Goal: Task Accomplishment & Management: Complete application form

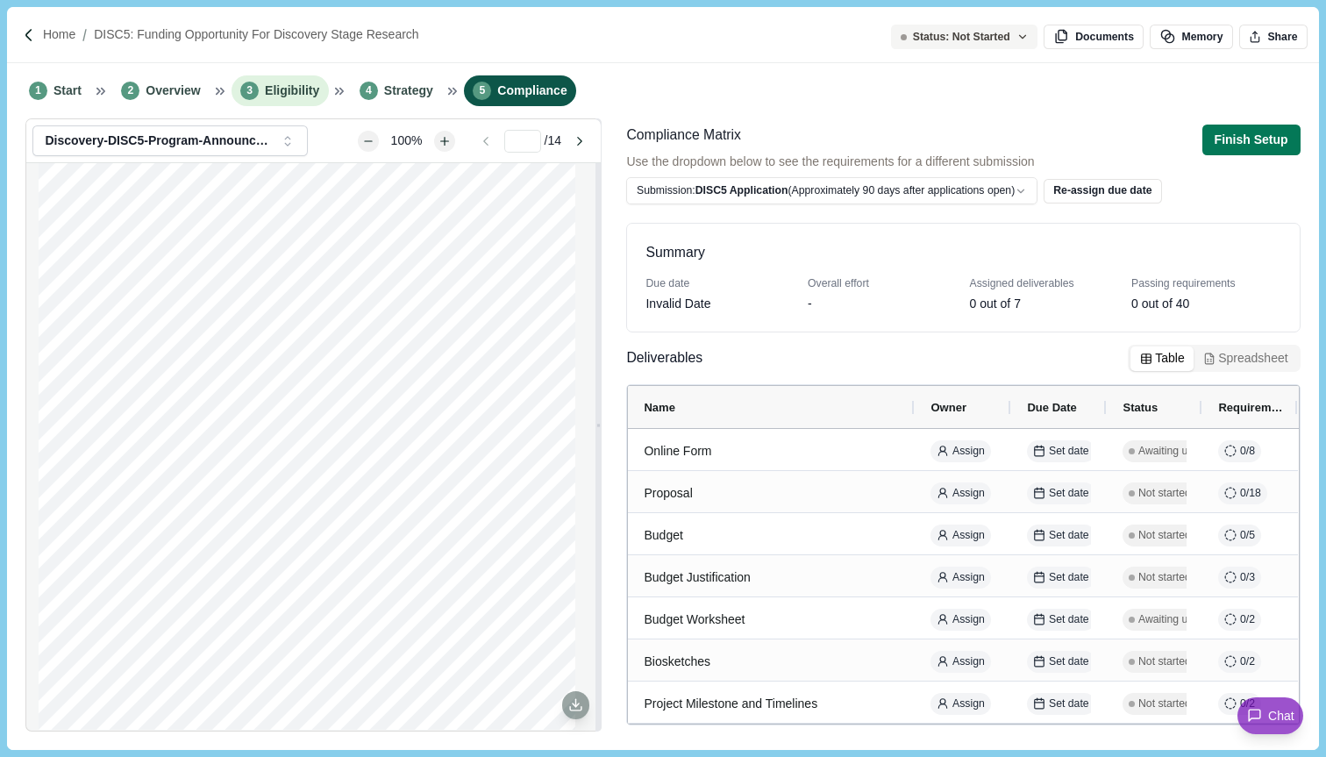
click at [289, 81] on li "3 Eligibility" at bounding box center [280, 90] width 97 height 31
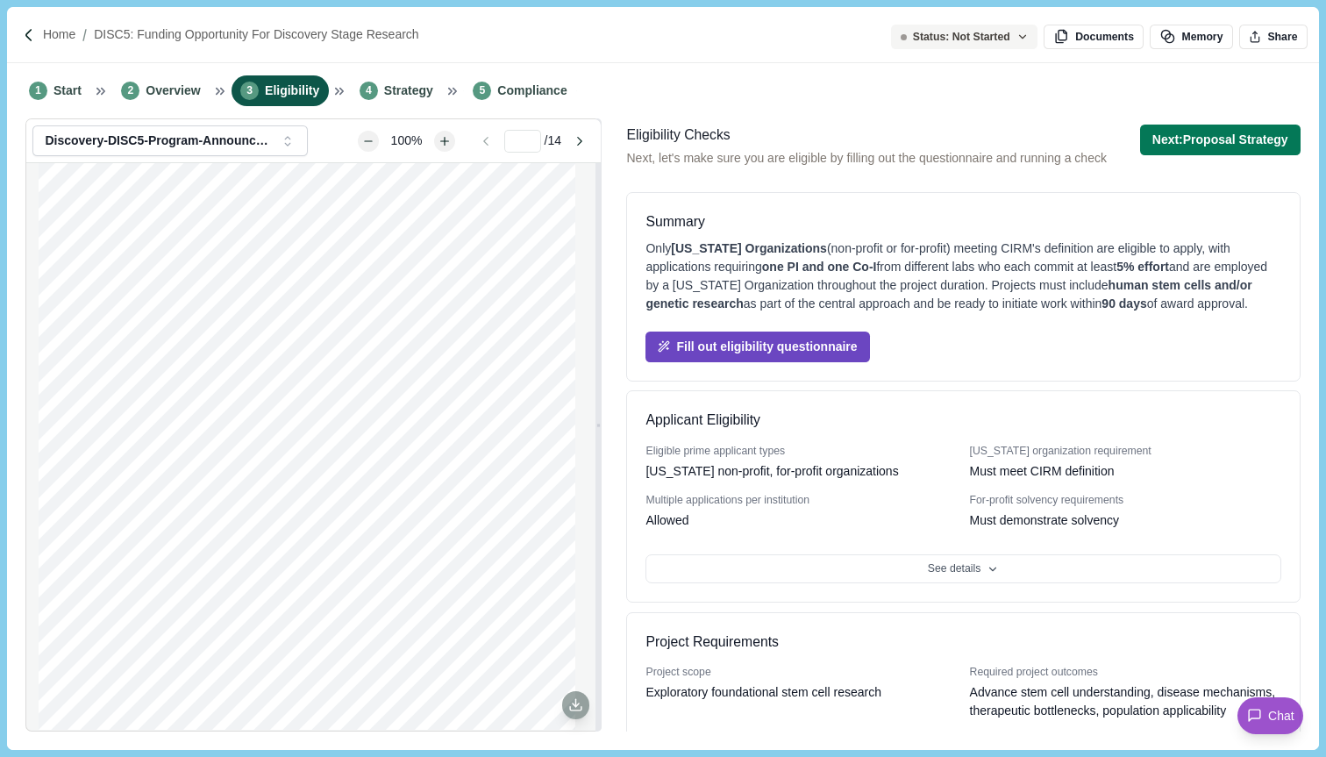
click at [817, 360] on button "Fill out eligibility questionnaire" at bounding box center [758, 347] width 224 height 31
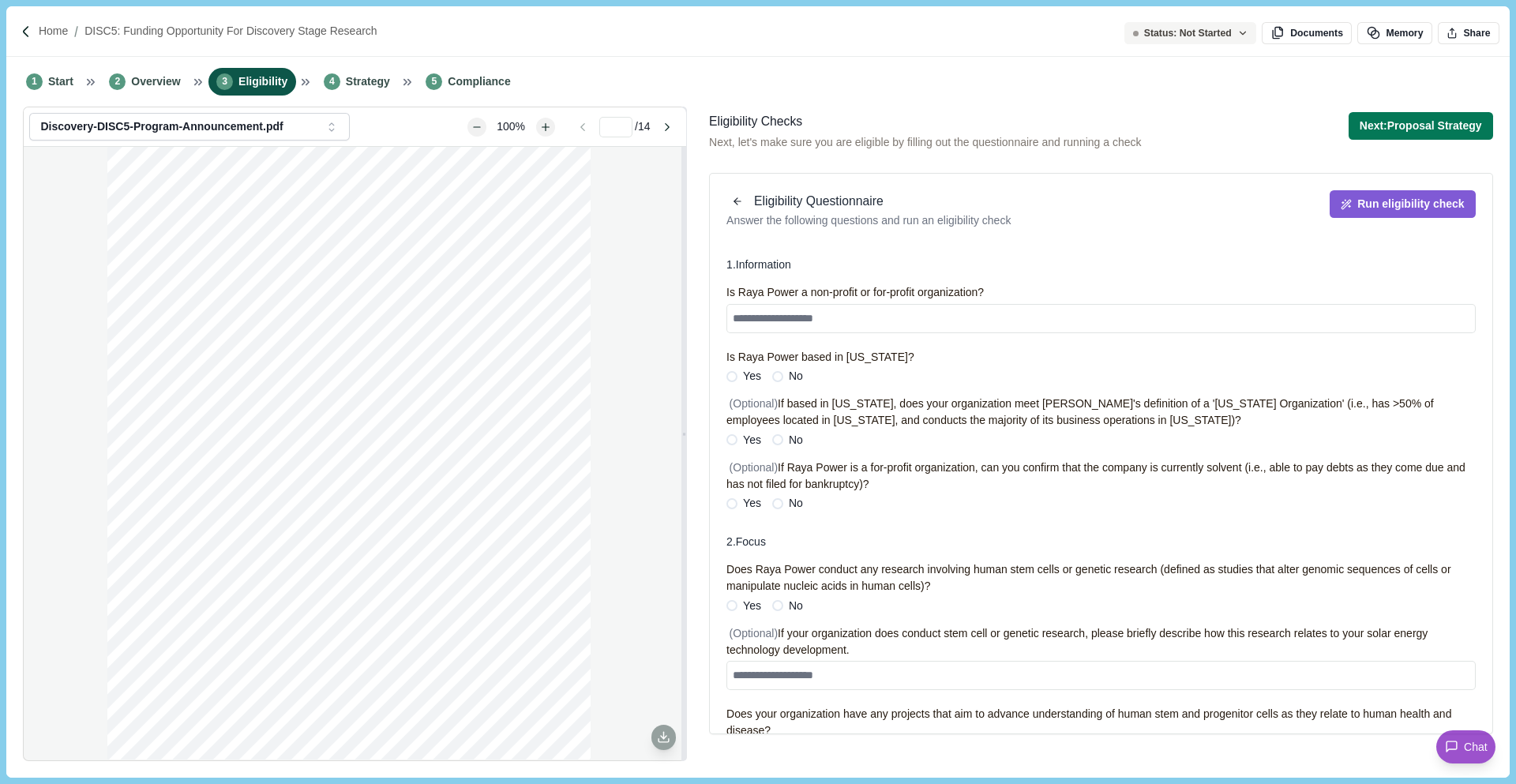
click at [241, 80] on span "Eligibility" at bounding box center [263, 82] width 49 height 16
click at [136, 87] on span "Overview" at bounding box center [156, 82] width 49 height 16
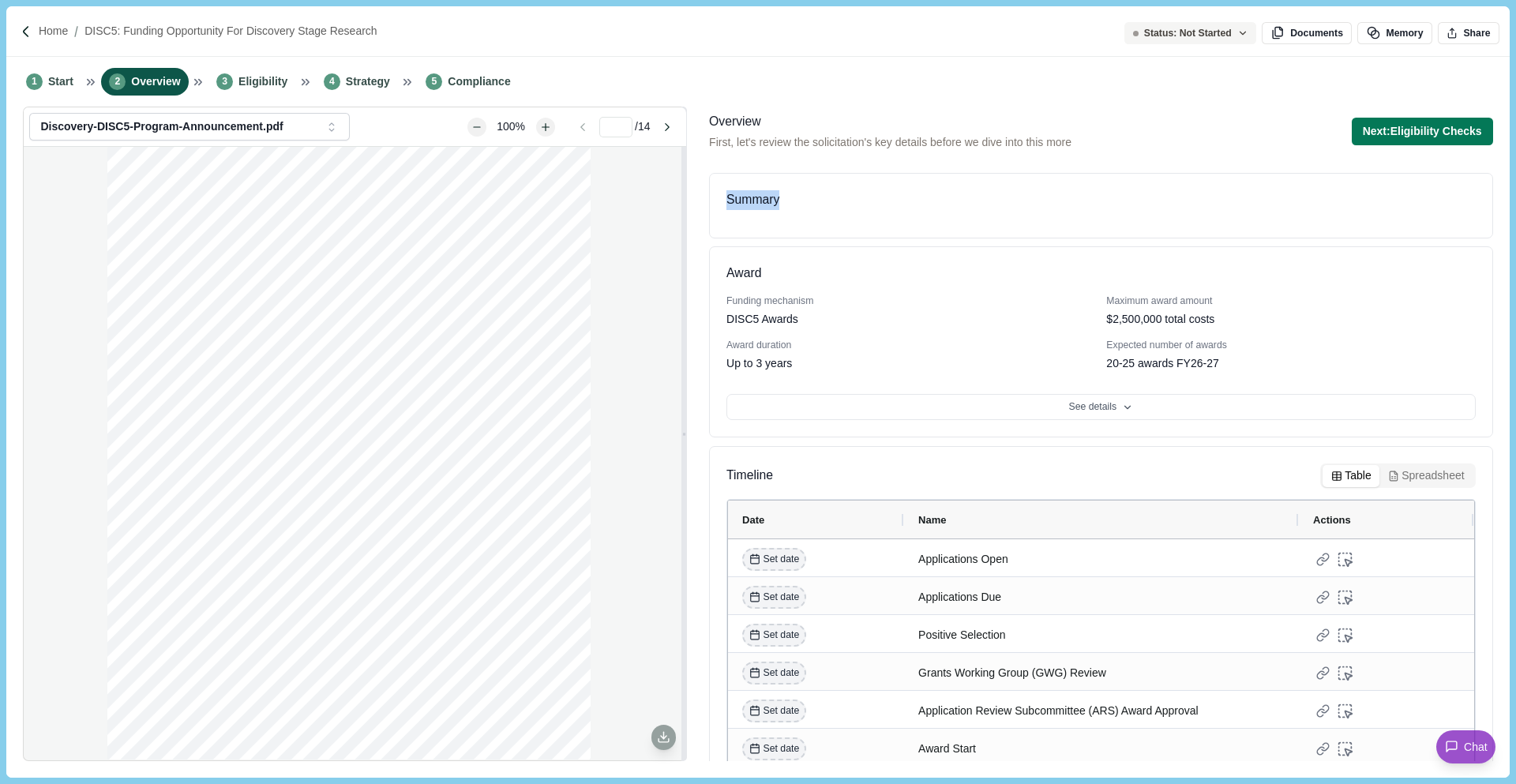
drag, startPoint x: 784, startPoint y: 181, endPoint x: 726, endPoint y: 181, distance: 58.0
click at [726, 181] on div "Summary" at bounding box center [1101, 205] width 784 height 66
click at [1092, 193] on div "Summary" at bounding box center [1101, 200] width 749 height 20
click at [1193, 128] on button "Next: Eligibility Checks" at bounding box center [1422, 131] width 141 height 28
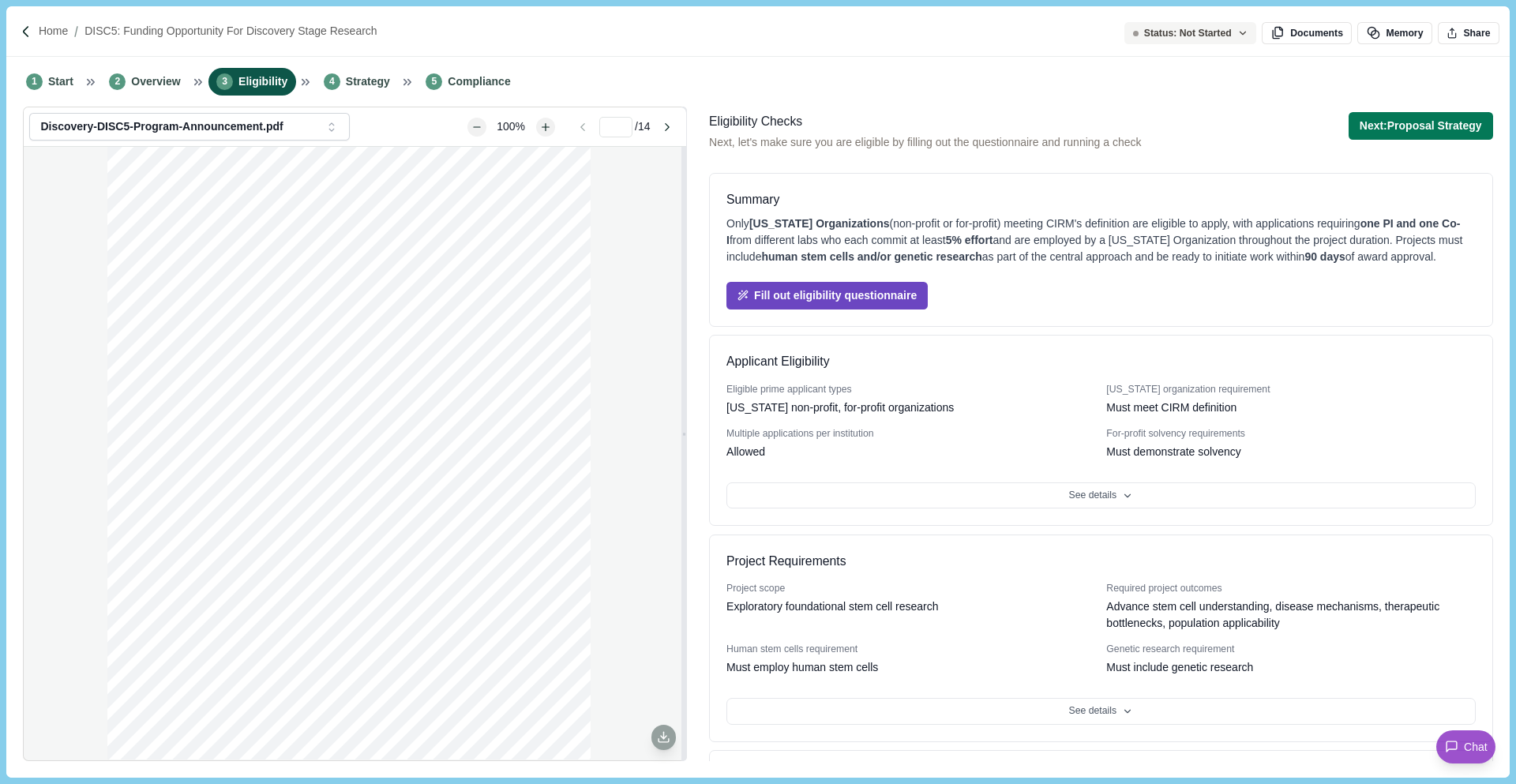
click at [819, 307] on button "Fill out eligibility questionnaire" at bounding box center [827, 295] width 202 height 28
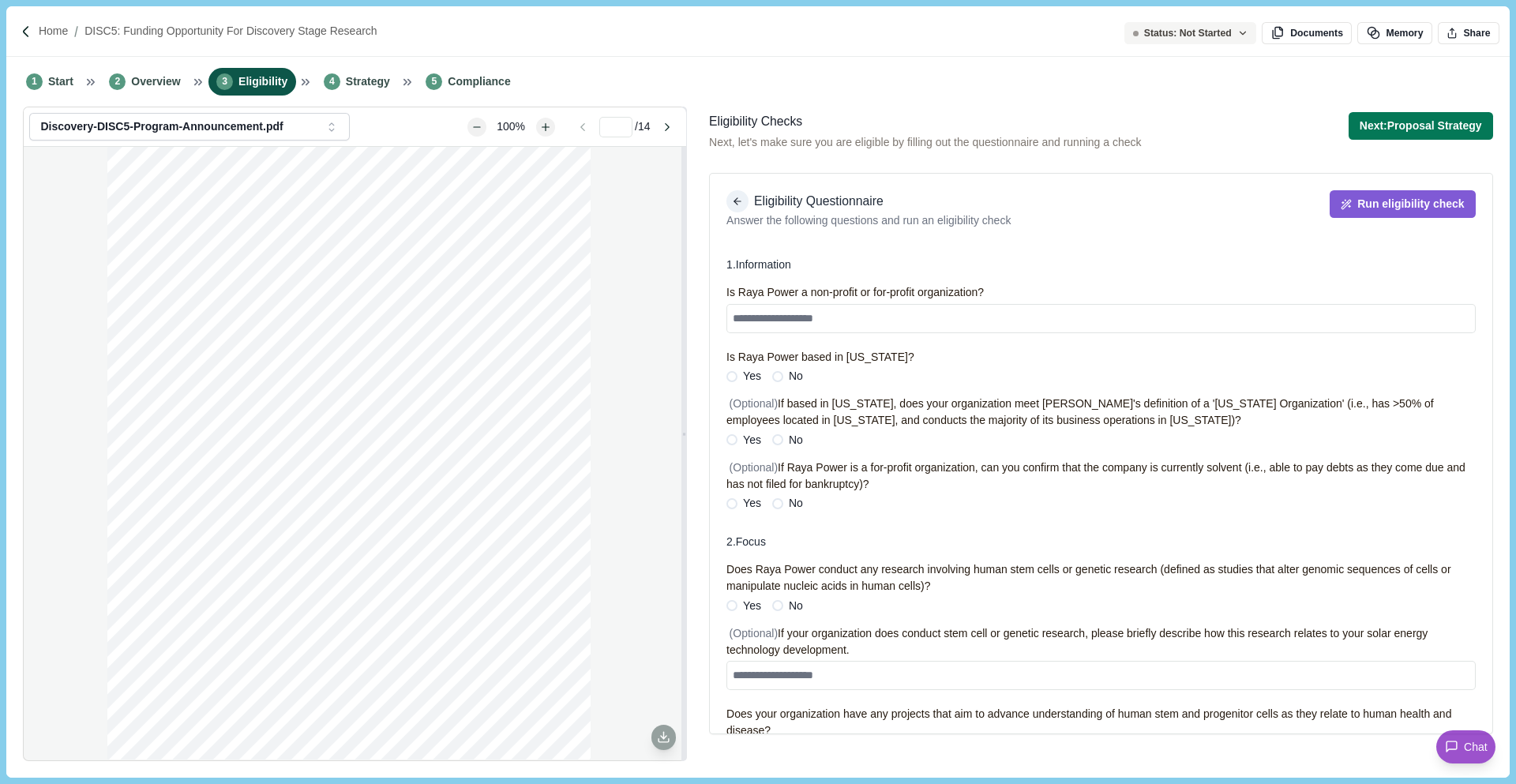
click at [738, 202] on icon "button" at bounding box center [737, 202] width 6 height 0
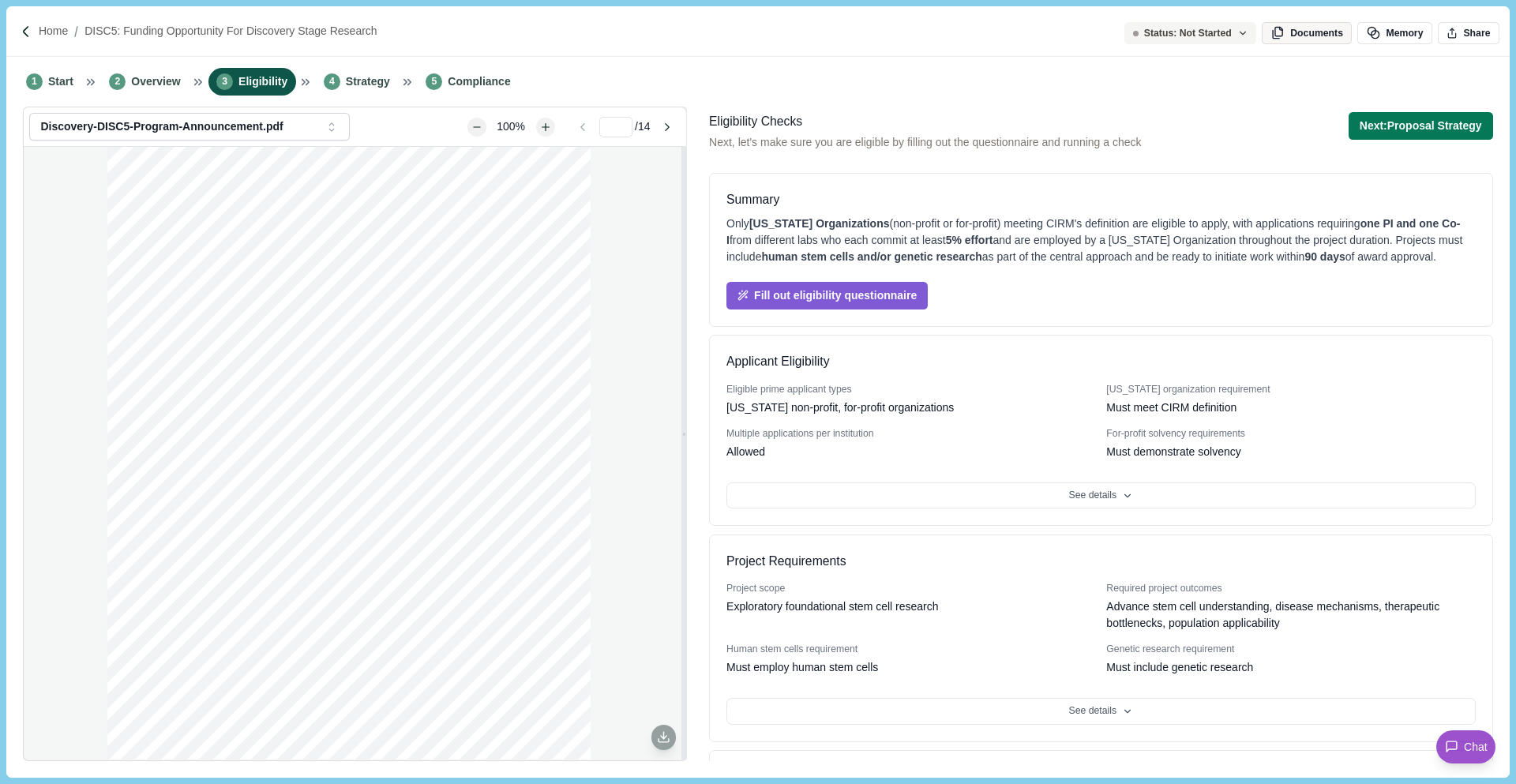
click at [1193, 29] on span "button" at bounding box center [1281, 33] width 20 height 14
click at [1193, 36] on button "Memory" at bounding box center [1394, 33] width 74 height 23
click at [850, 310] on button "Fill out eligibility questionnaire" at bounding box center [827, 295] width 202 height 28
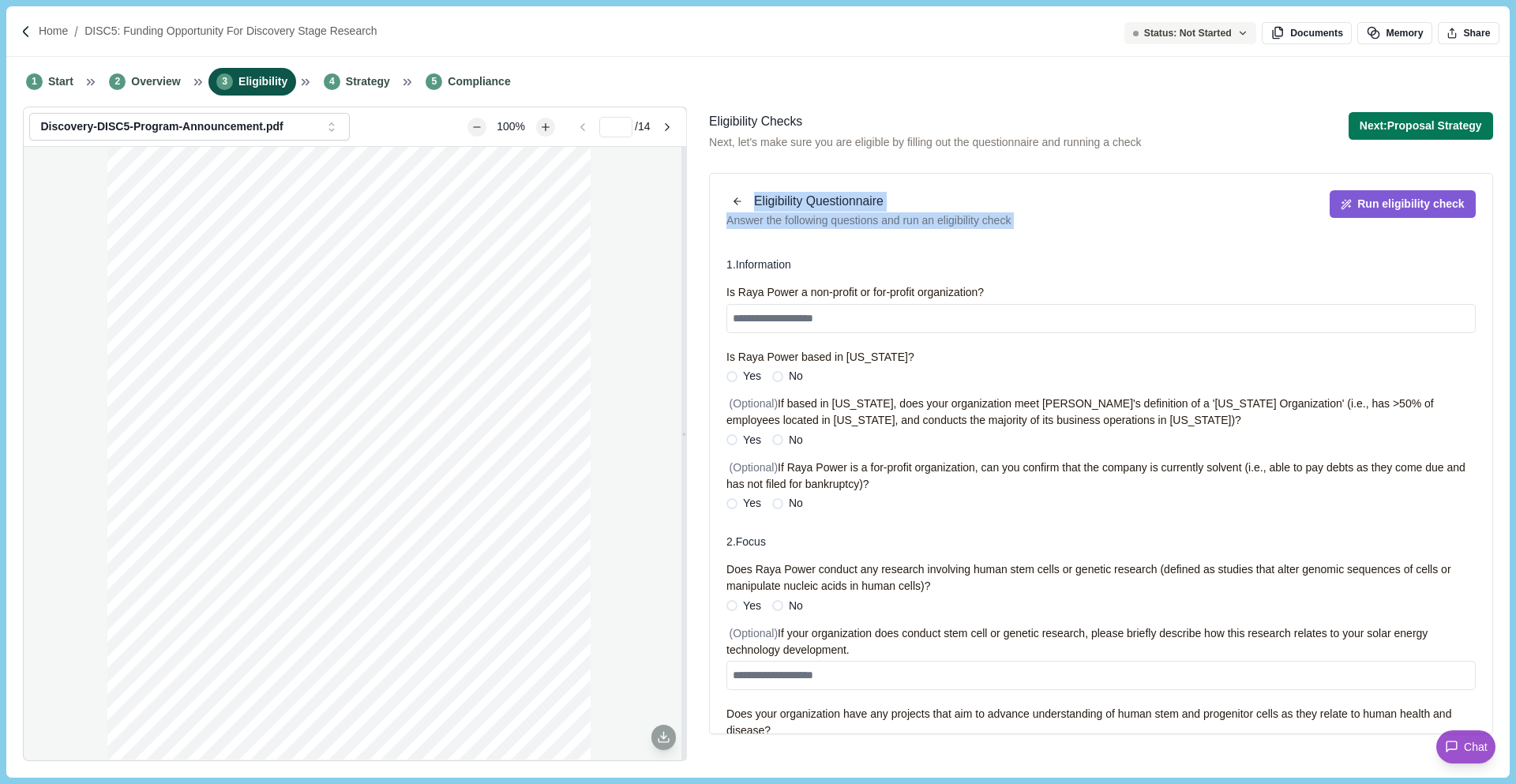
drag, startPoint x: 754, startPoint y: 201, endPoint x: 1018, endPoint y: 249, distance: 268.3
click at [1018, 249] on div "Eligibility Questionnaire Answer the following questions and run an eligibility…" at bounding box center [1101, 454] width 784 height 562
click at [993, 317] on textarea at bounding box center [1101, 319] width 749 height 29
click at [882, 322] on textarea at bounding box center [1101, 319] width 749 height 29
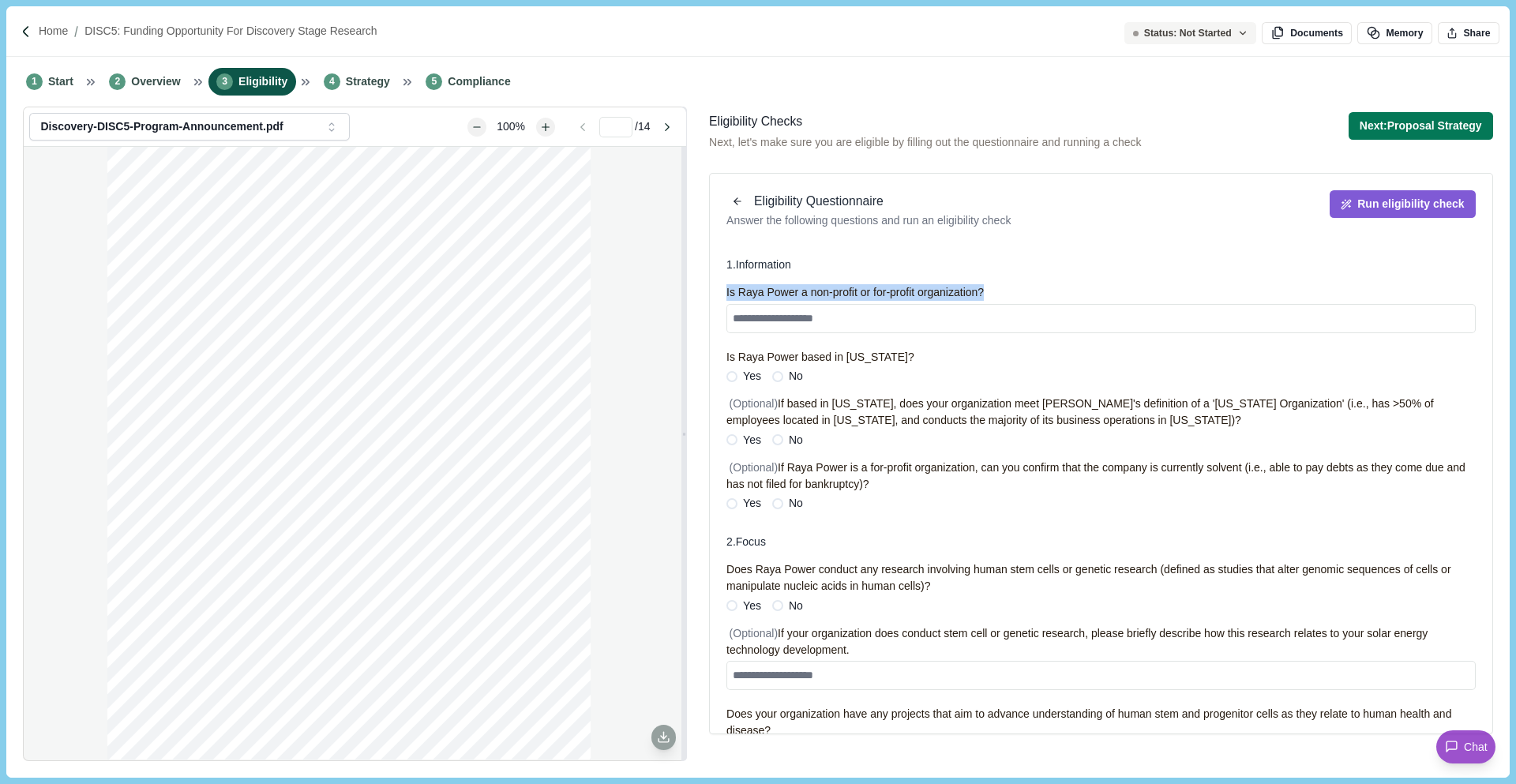
drag, startPoint x: 725, startPoint y: 293, endPoint x: 1145, endPoint y: 293, distance: 420.0
click at [1145, 293] on div "1 . Information Is Raya Power a non-profit or for-profit organization? Is Raya …" at bounding box center [1100, 490] width 782 height 488
click at [1119, 288] on div "Is Raya Power a non-profit or for-profit organization?" at bounding box center [1101, 293] width 749 height 16
click at [1116, 288] on div "Is Raya Power a non-profit or for-profit organization?" at bounding box center [1101, 293] width 749 height 16
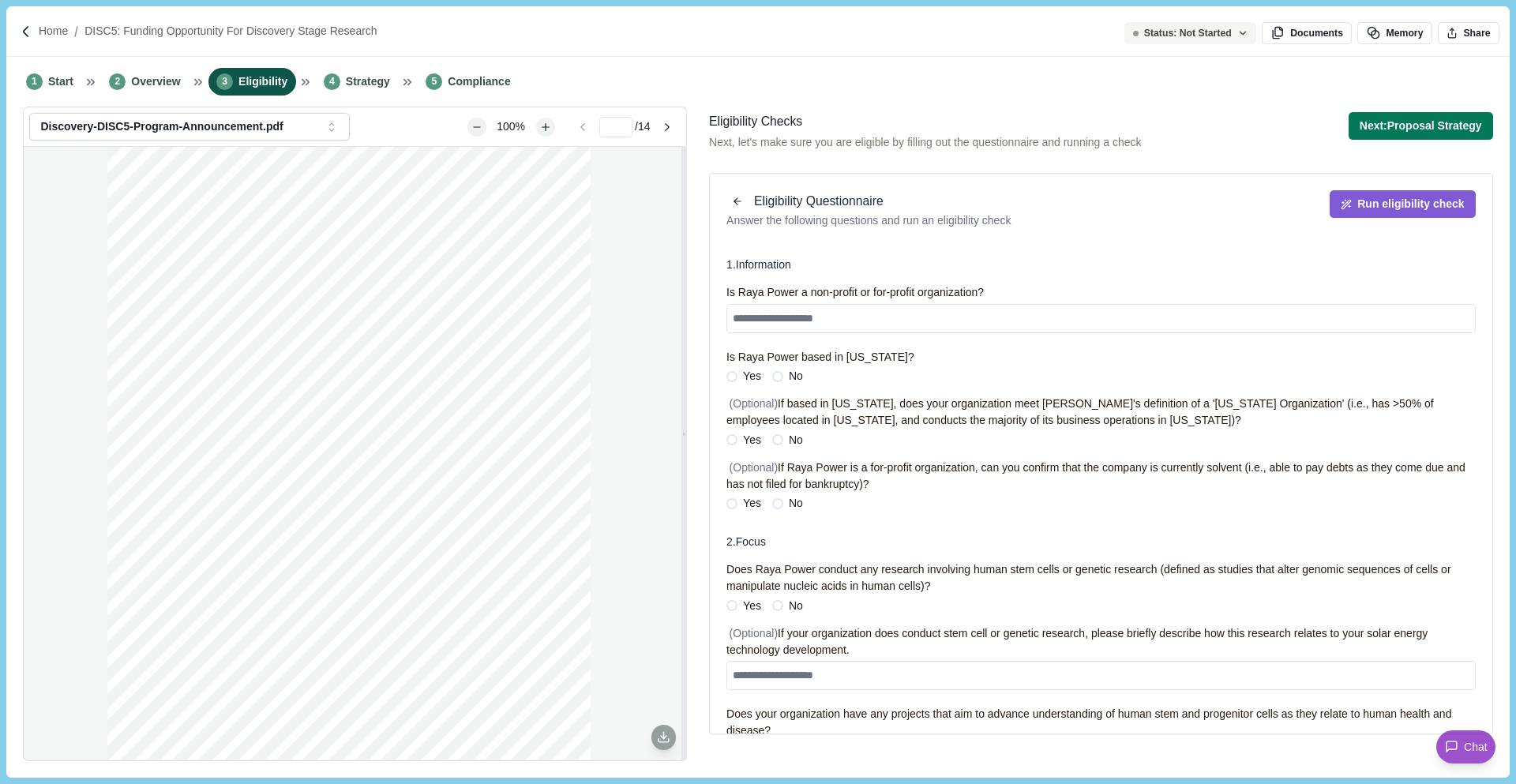
click at [1116, 288] on div "Is Raya Power a non-profit or for-profit organization?" at bounding box center [1101, 293] width 749 height 16
click at [1018, 319] on textarea at bounding box center [1101, 319] width 749 height 29
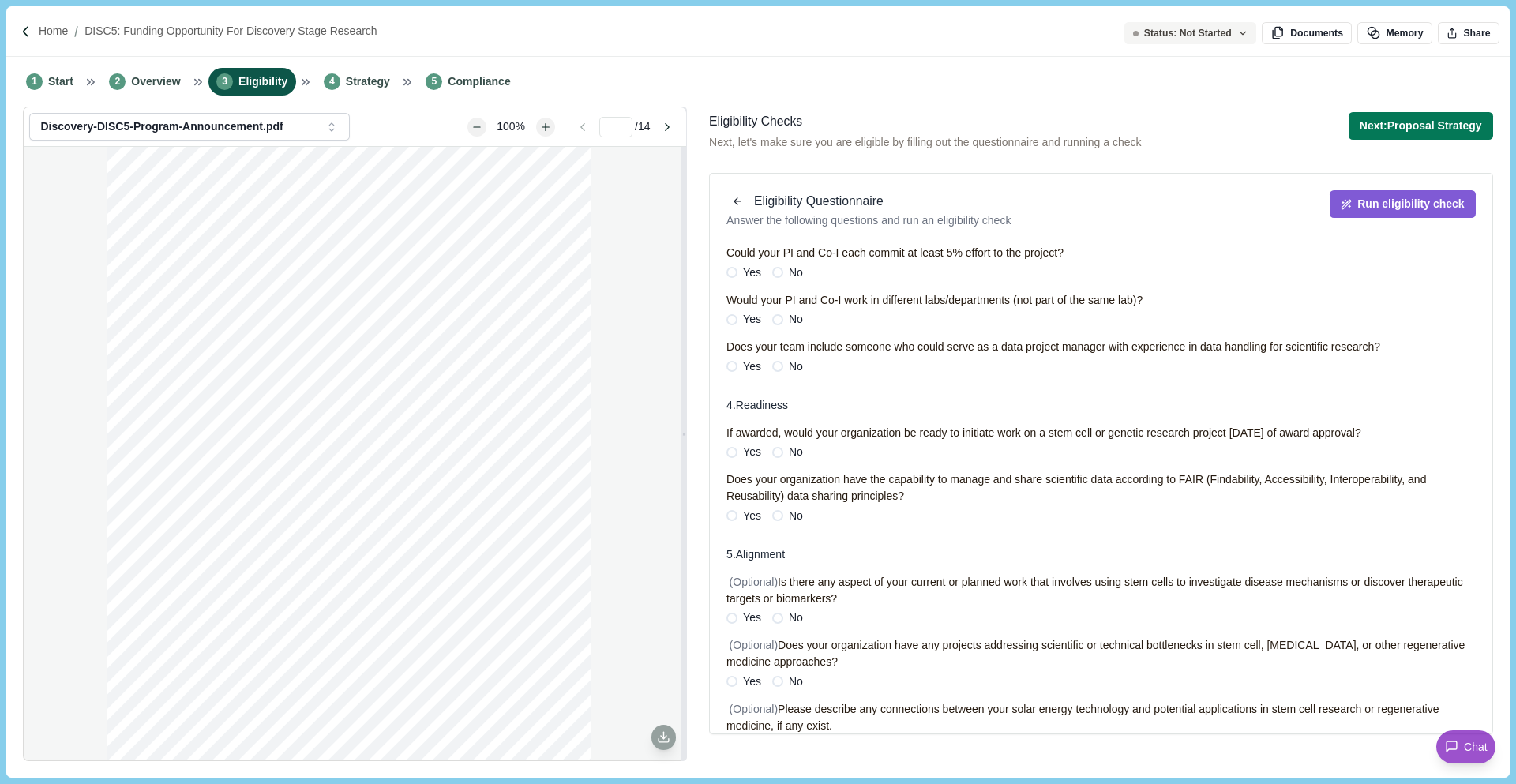
scroll to position [678, 0]
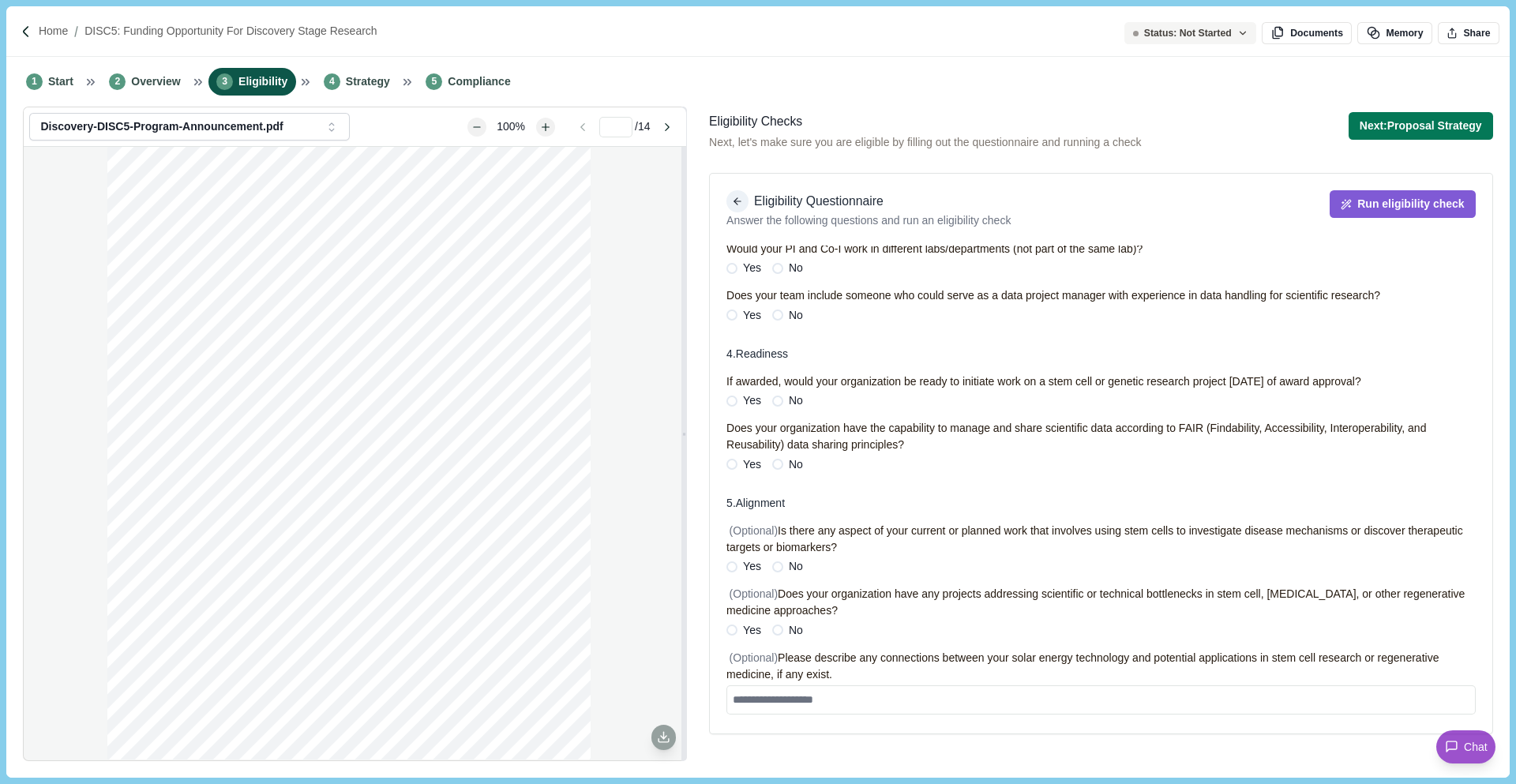
click at [738, 200] on icon "button" at bounding box center [737, 202] width 11 height 11
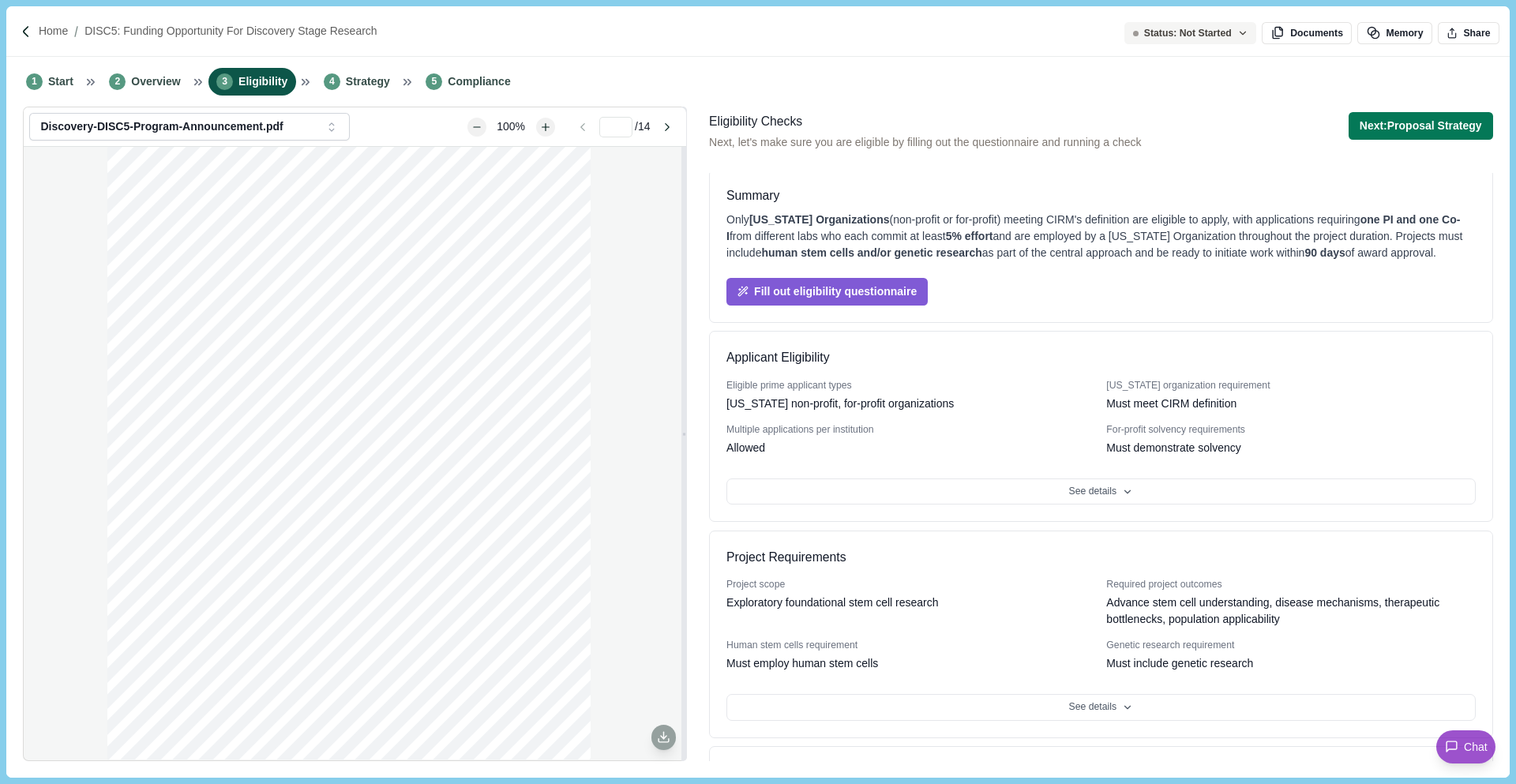
scroll to position [0, 0]
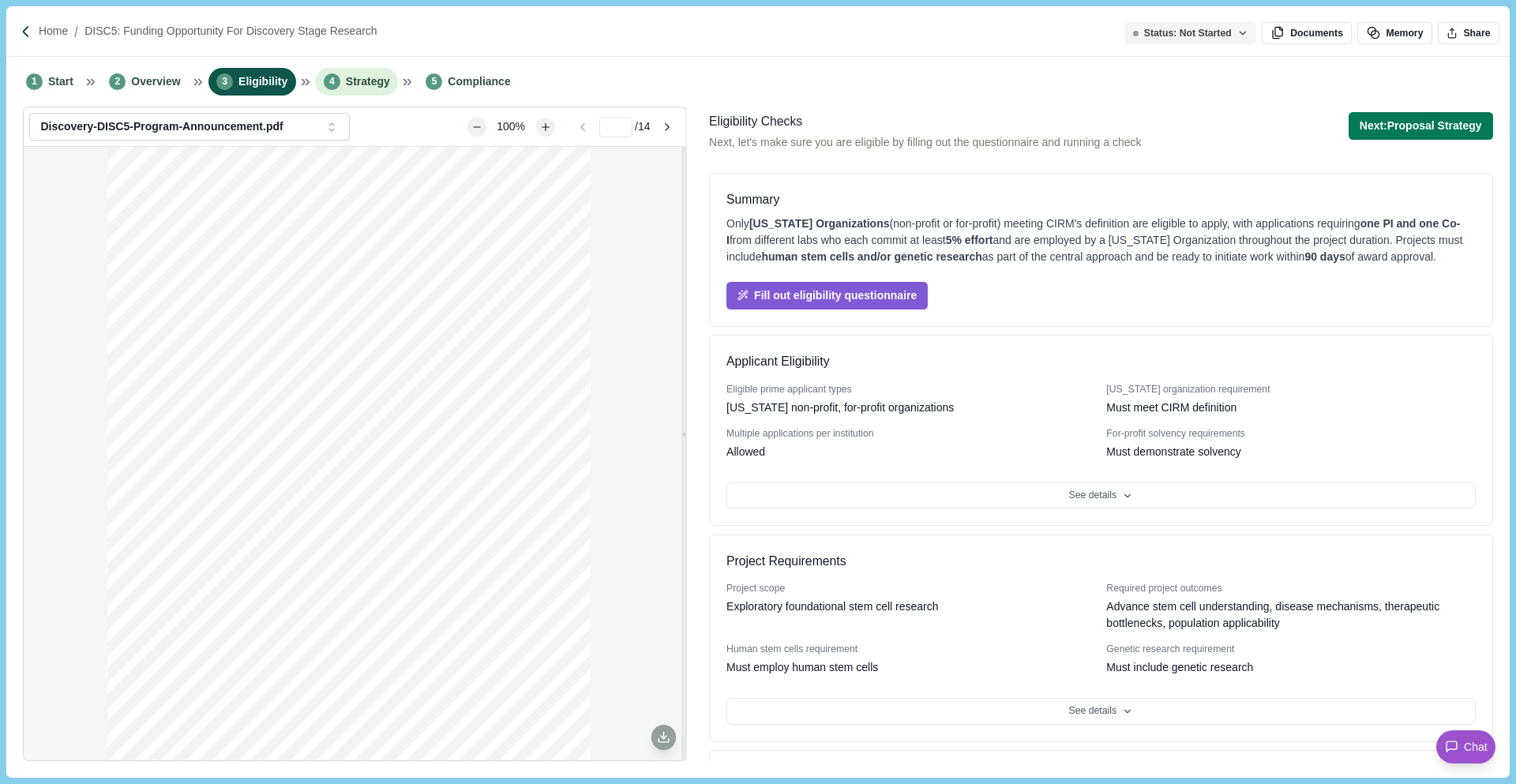
click at [369, 91] on li "4 Strategy" at bounding box center [356, 81] width 83 height 28
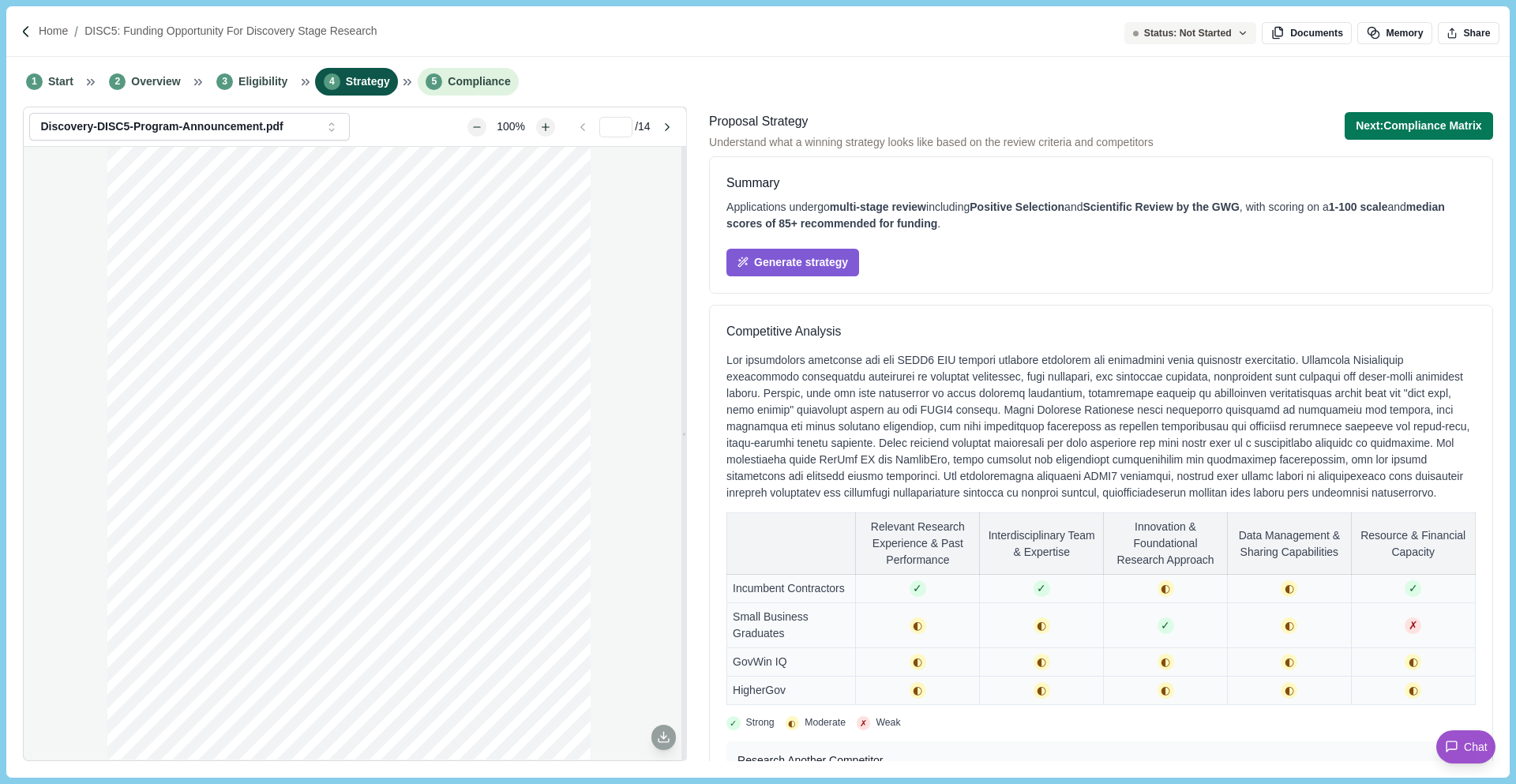
click at [466, 76] on span "Compliance" at bounding box center [478, 82] width 62 height 16
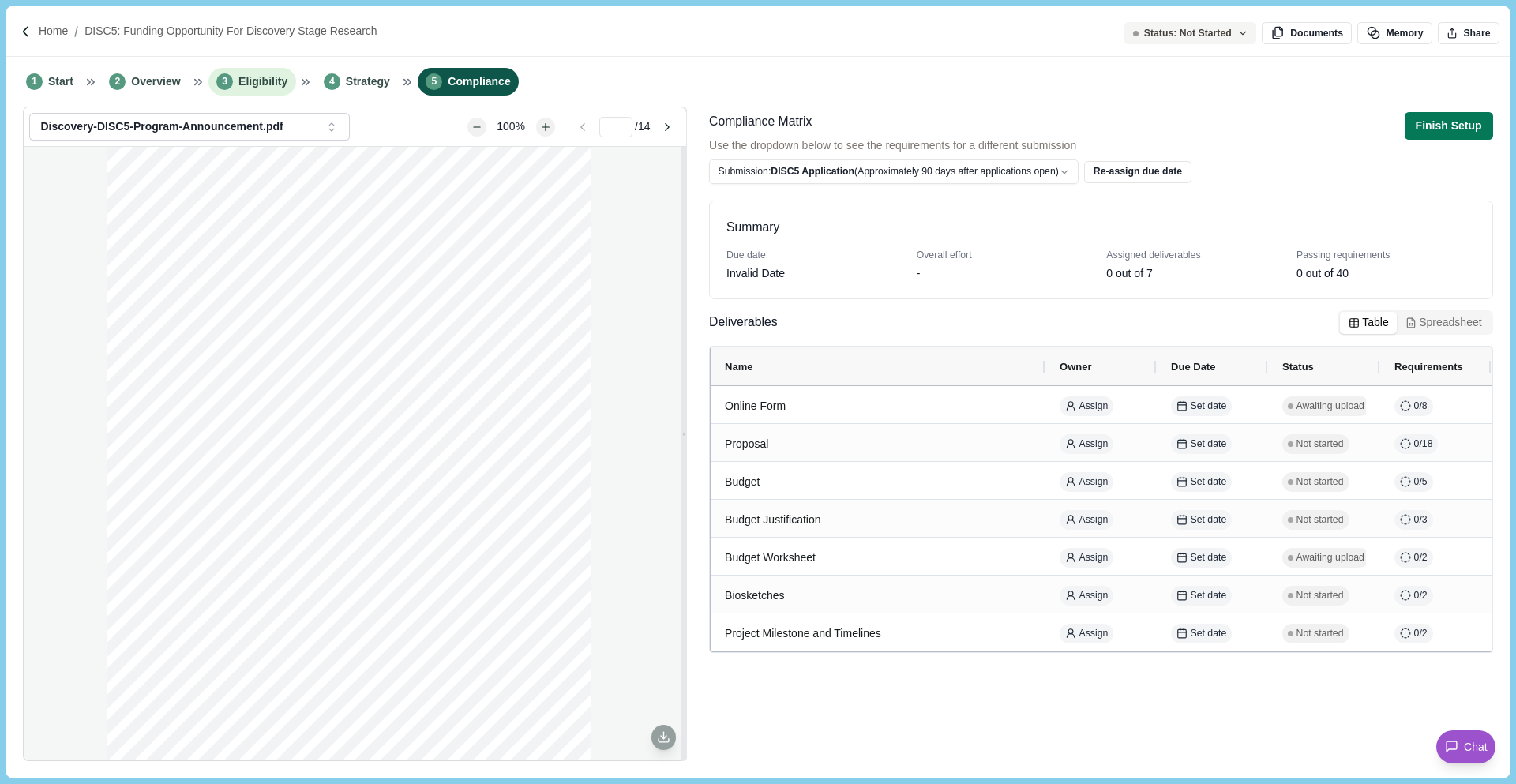
click at [267, 74] on span "Eligibility" at bounding box center [263, 82] width 49 height 16
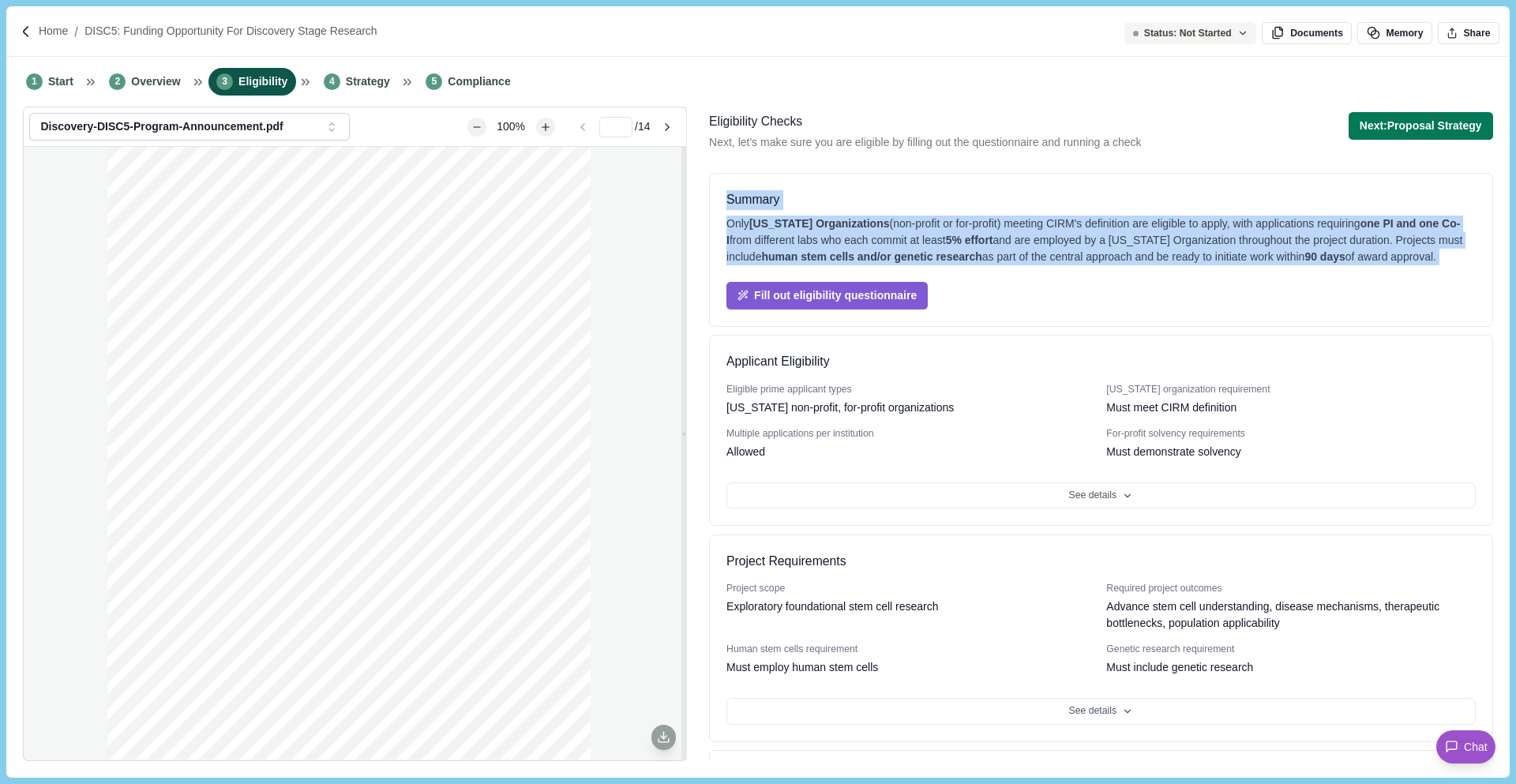
drag, startPoint x: 727, startPoint y: 197, endPoint x: 1003, endPoint y: 337, distance: 309.5
click at [1003, 327] on div "Summary Only [US_STATE] Organizations (non-profit or for-profit) meeting CIRM's…" at bounding box center [1101, 249] width 784 height 154
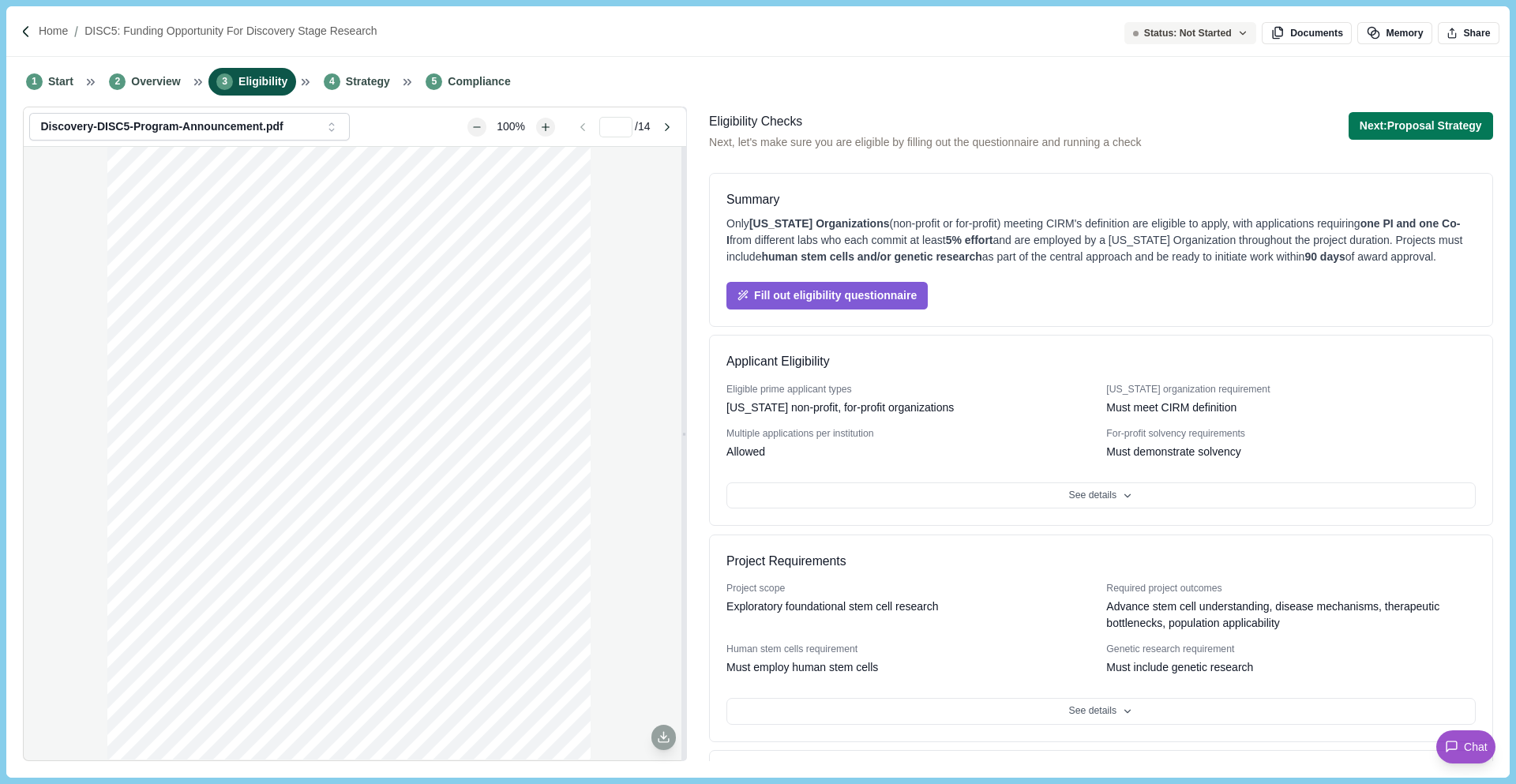
click at [1042, 310] on div "Fill out eligibility questionnaire" at bounding box center [1101, 287] width 749 height 44
click at [162, 79] on span "Overview" at bounding box center [156, 82] width 49 height 16
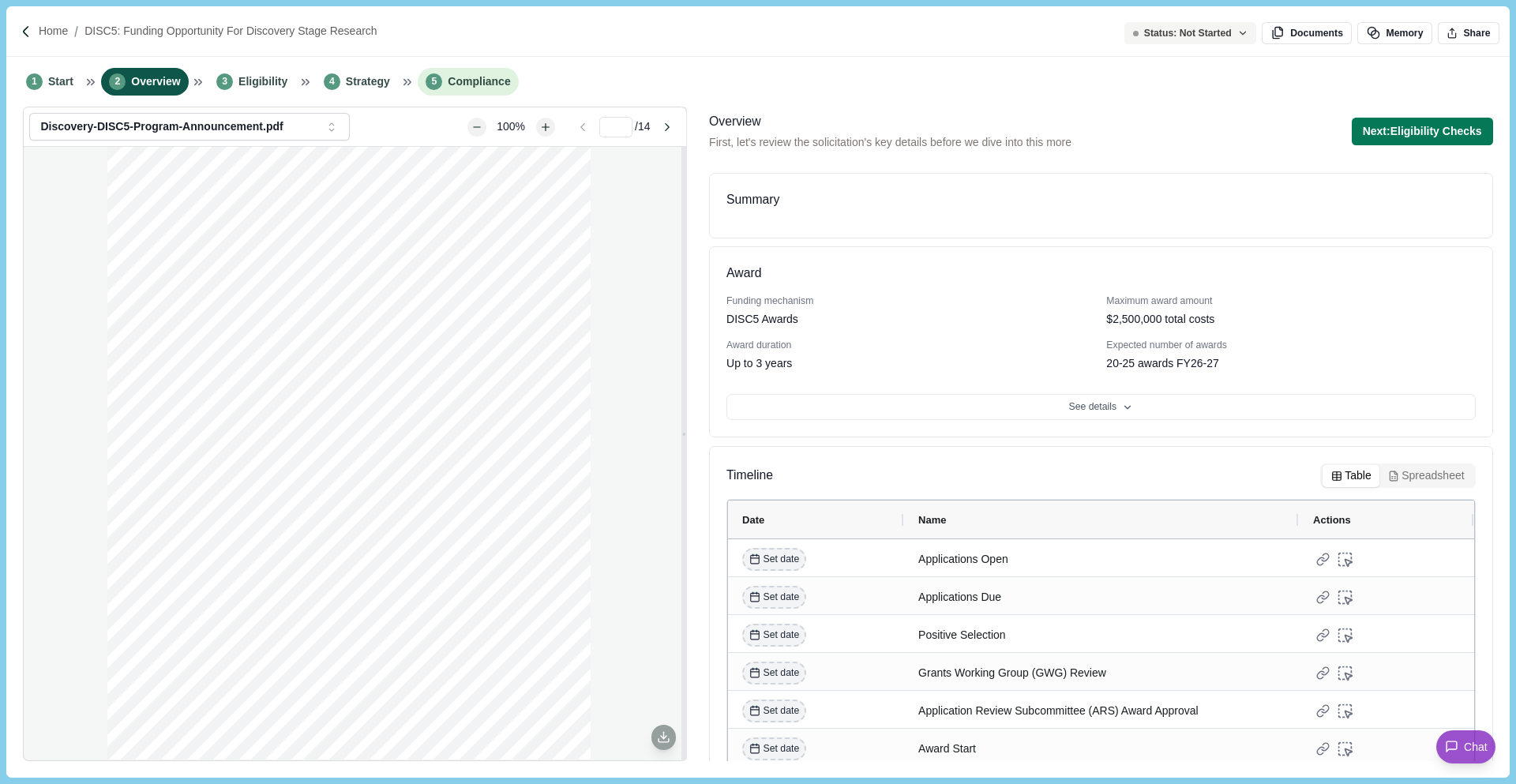
click at [487, 78] on span "Compliance" at bounding box center [478, 82] width 62 height 16
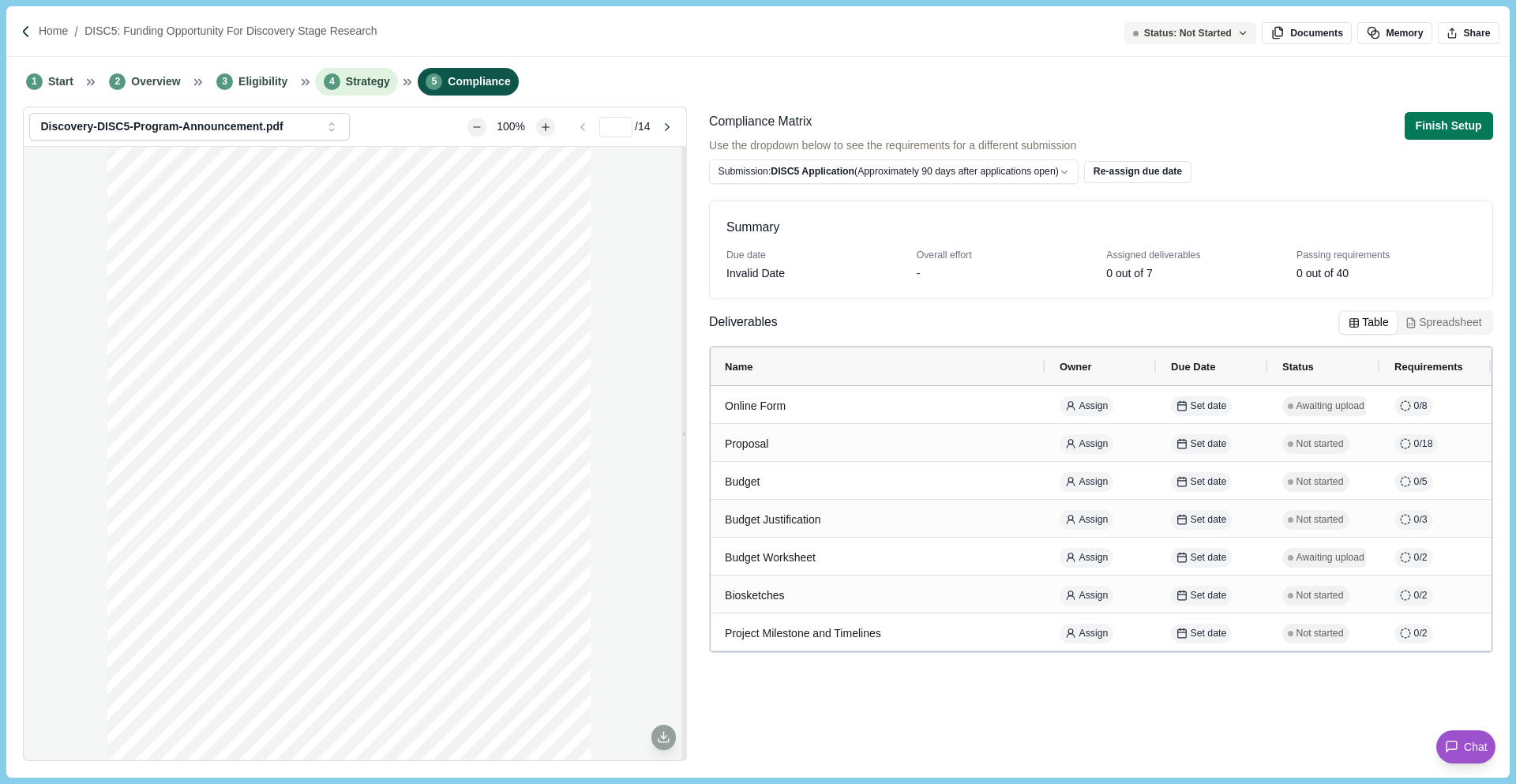
click at [365, 80] on span "Strategy" at bounding box center [367, 82] width 44 height 16
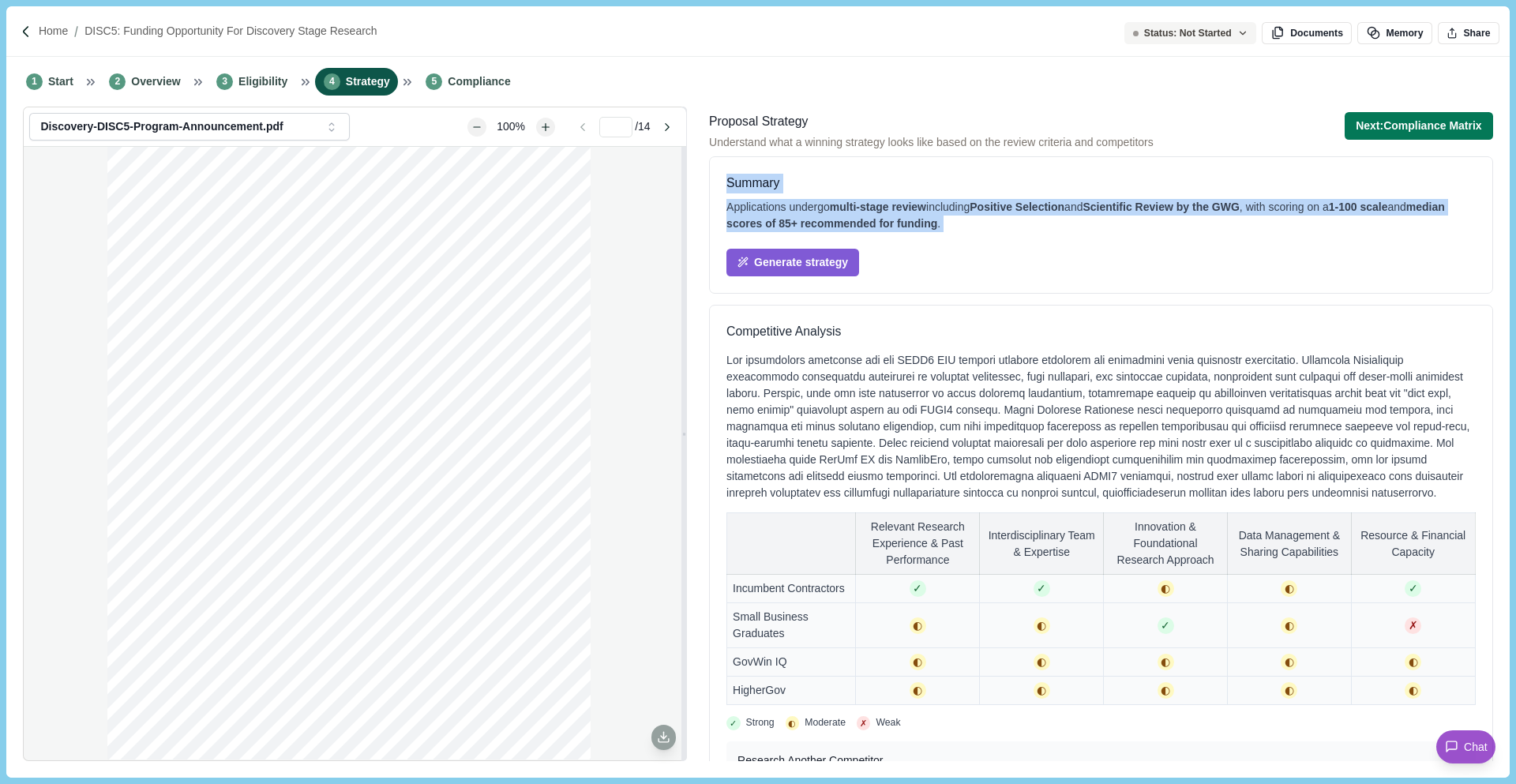
drag, startPoint x: 728, startPoint y: 181, endPoint x: 932, endPoint y: 268, distance: 221.8
click at [933, 267] on div "Summary Applications undergo multi-stage review including Positive Selection an…" at bounding box center [1101, 225] width 749 height 103
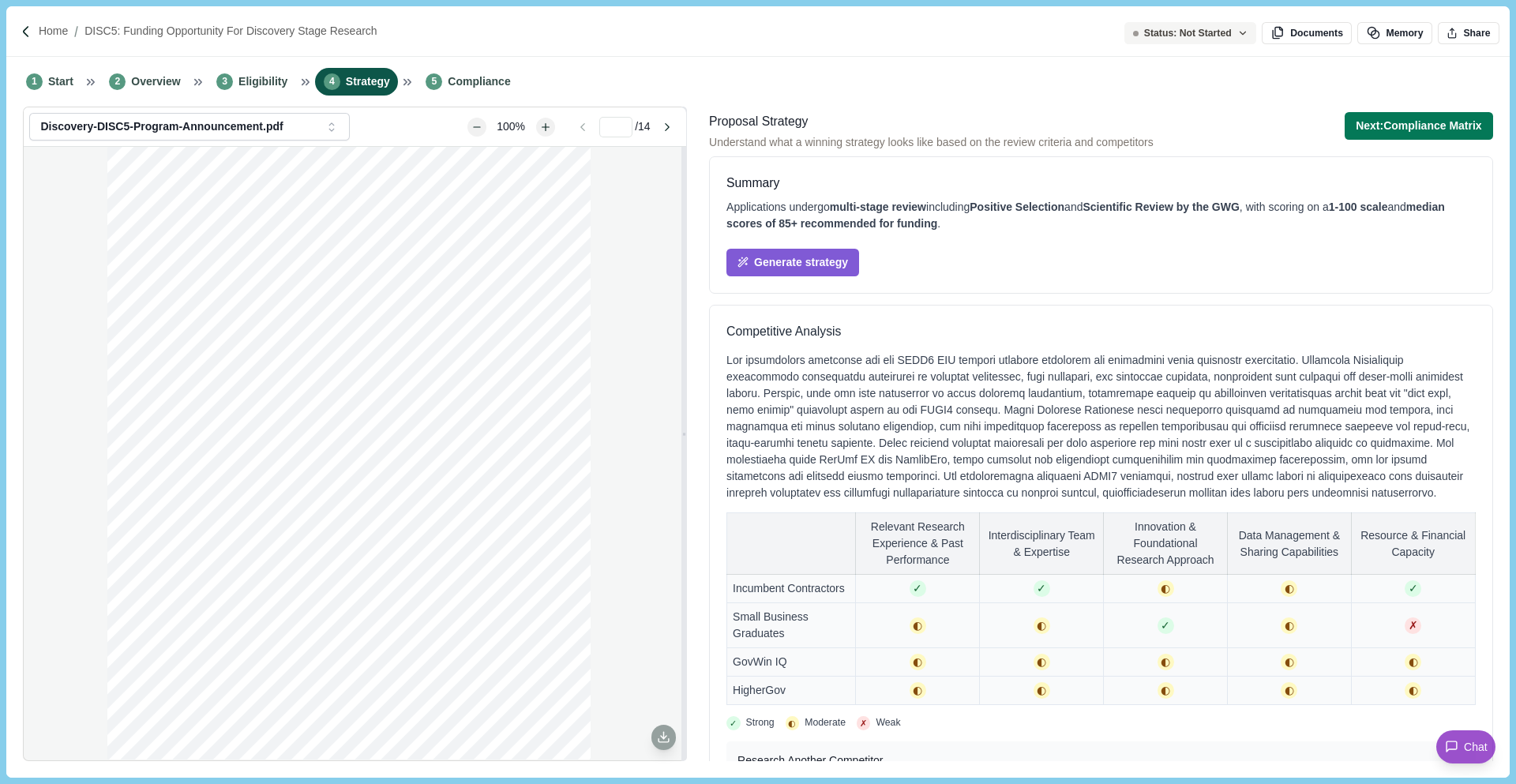
click at [1062, 246] on div "Generate strategy" at bounding box center [1101, 254] width 749 height 44
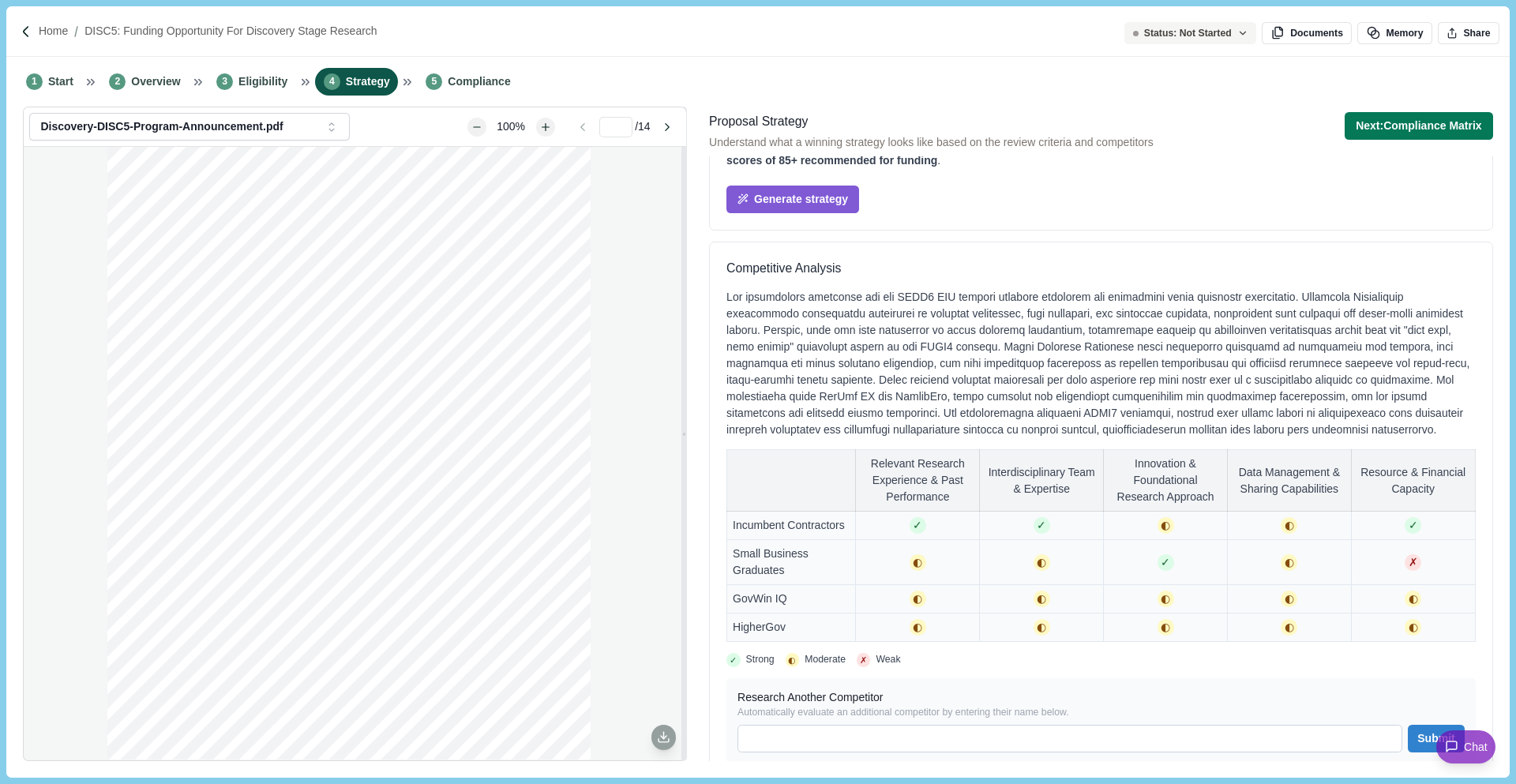
scroll to position [62, 0]
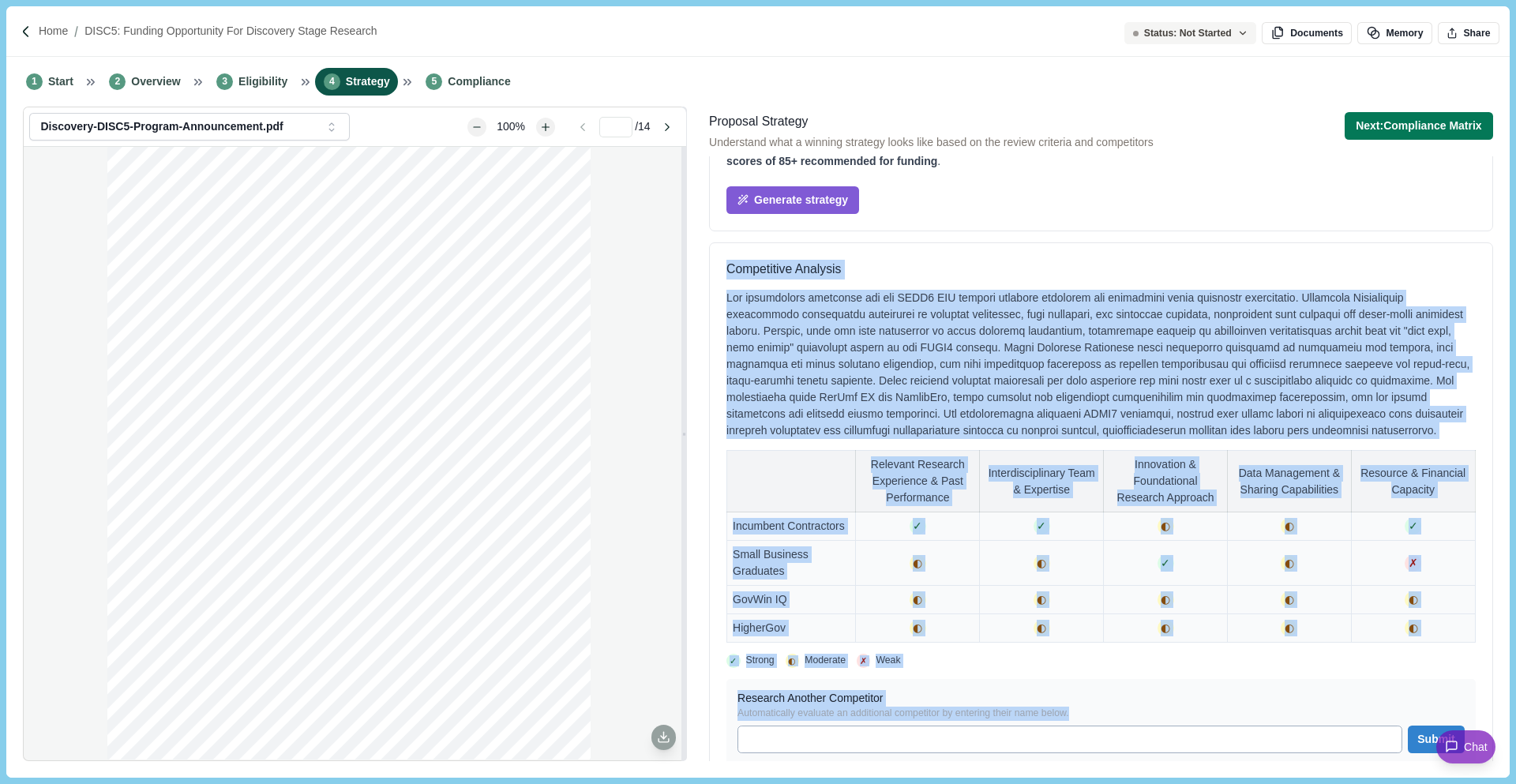
drag, startPoint x: 723, startPoint y: 265, endPoint x: 1170, endPoint y: 749, distance: 658.8
click at [1172, 680] on div "Competitive Analysis Relevant Research Experience & Past Performance Interdisci…" at bounding box center [1101, 512] width 784 height 540
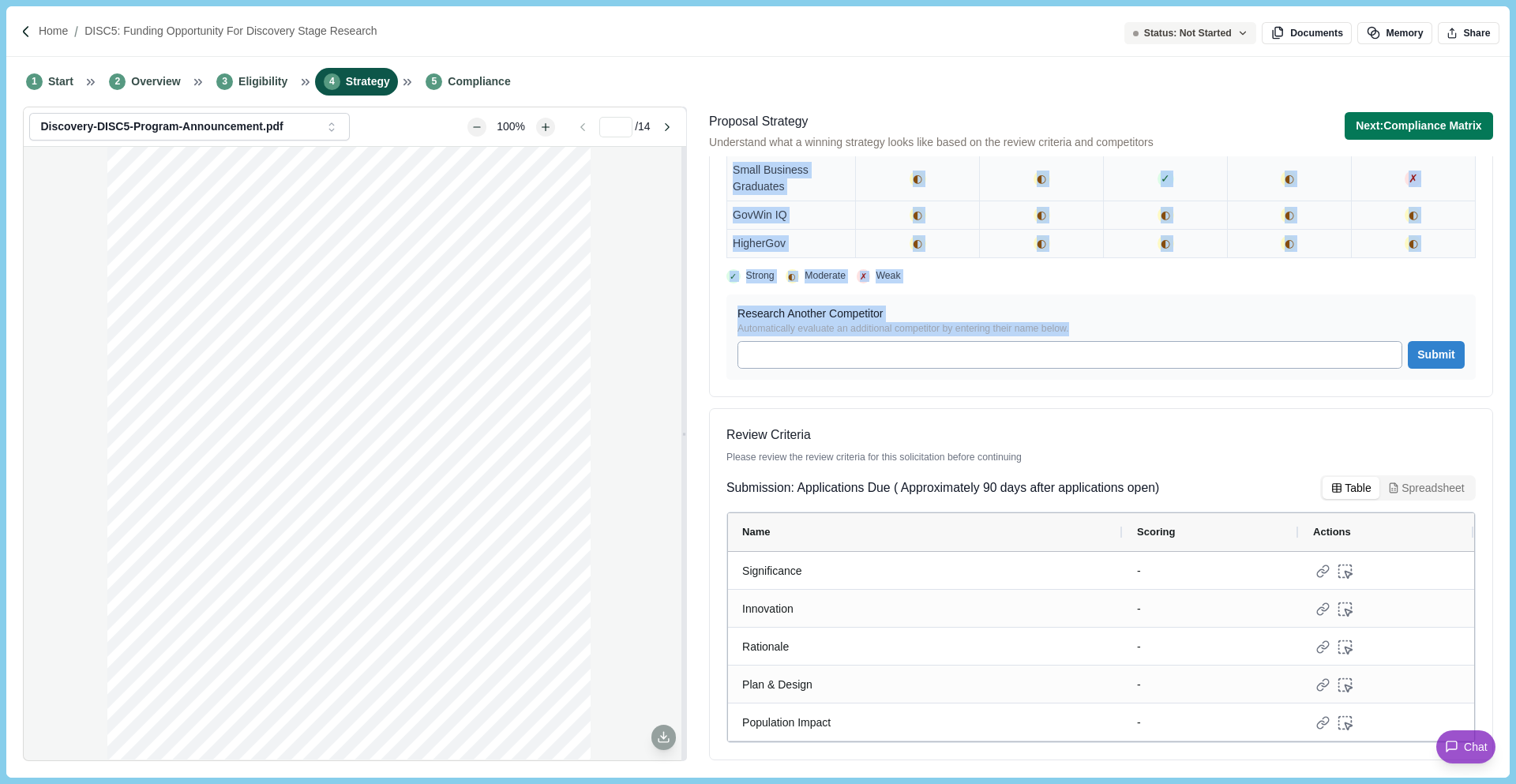
scroll to position [479, 0]
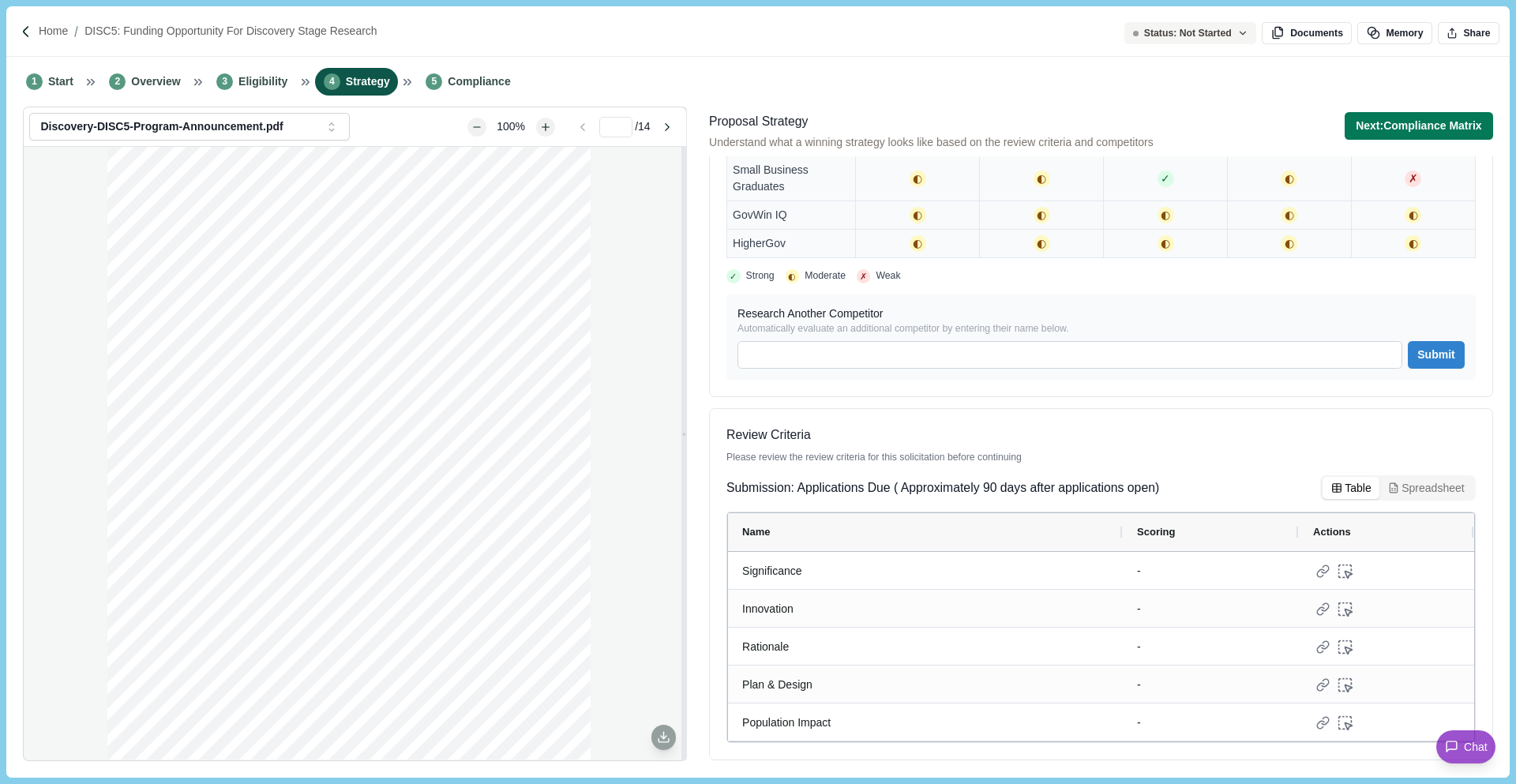
click at [989, 444] on span "Review Criteria" at bounding box center [1101, 436] width 749 height 20
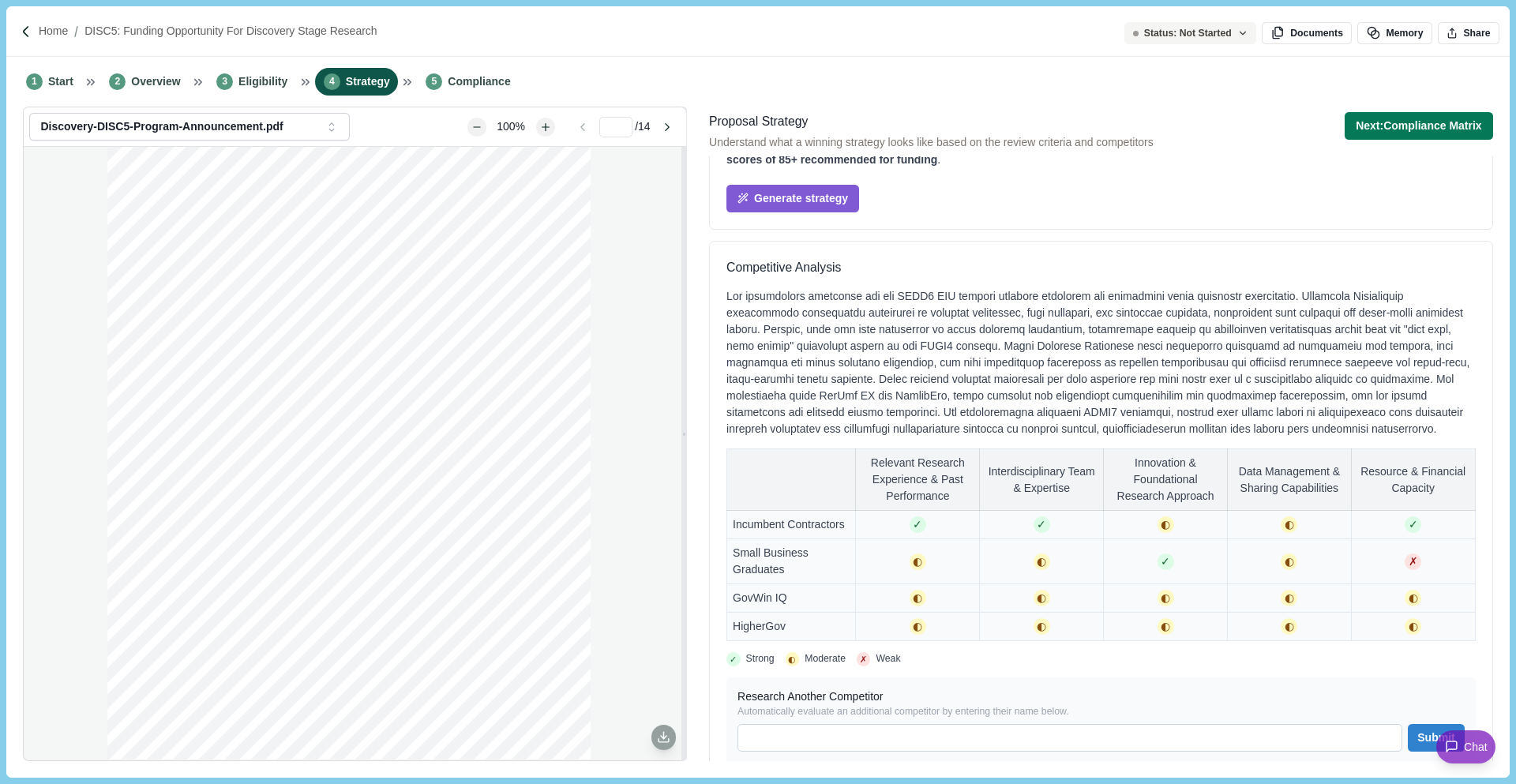
scroll to position [0, 0]
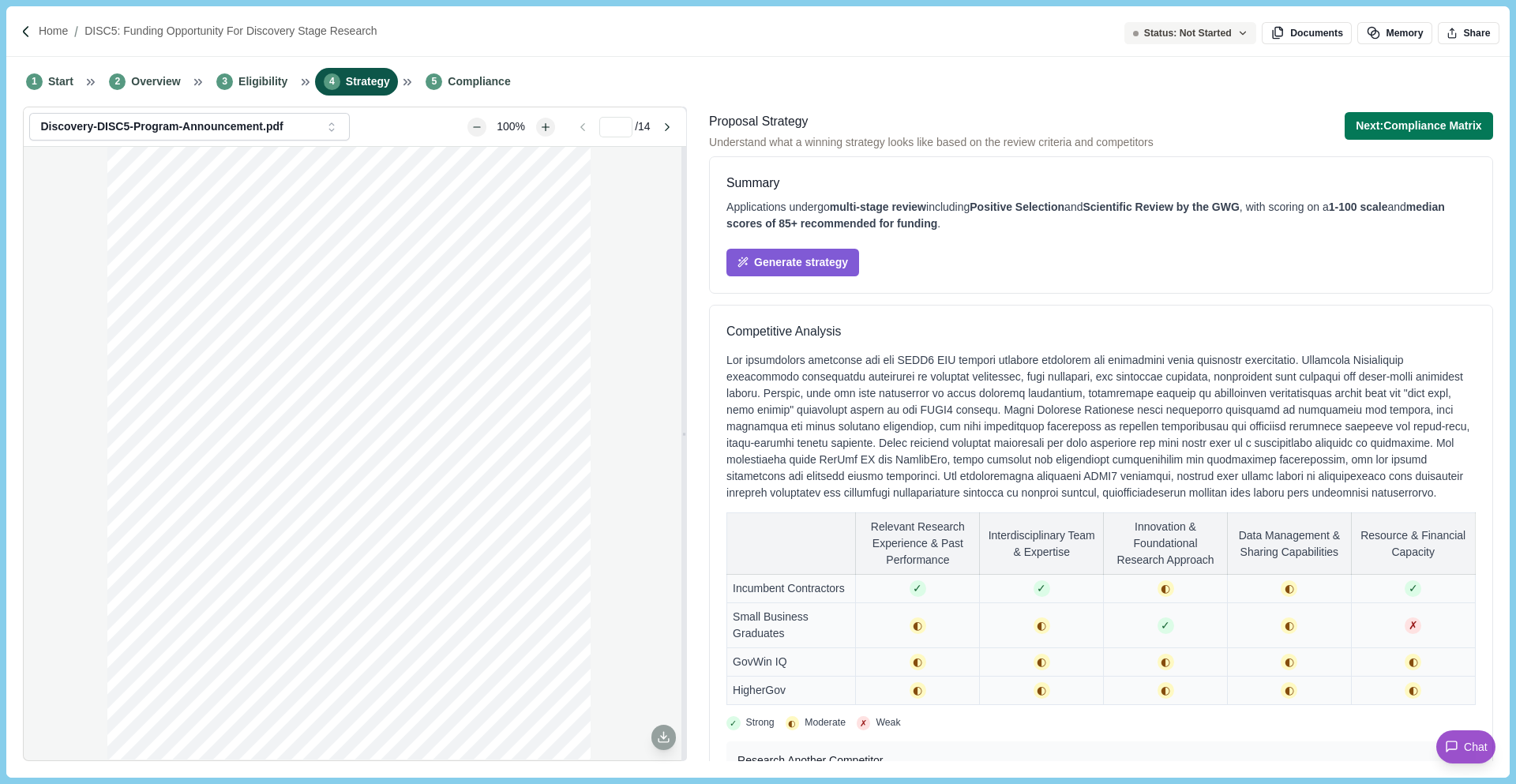
click at [754, 182] on div "Summary" at bounding box center [753, 184] width 53 height 20
click at [835, 219] on span "median scores of 85+ recommended for funding" at bounding box center [1086, 215] width 718 height 29
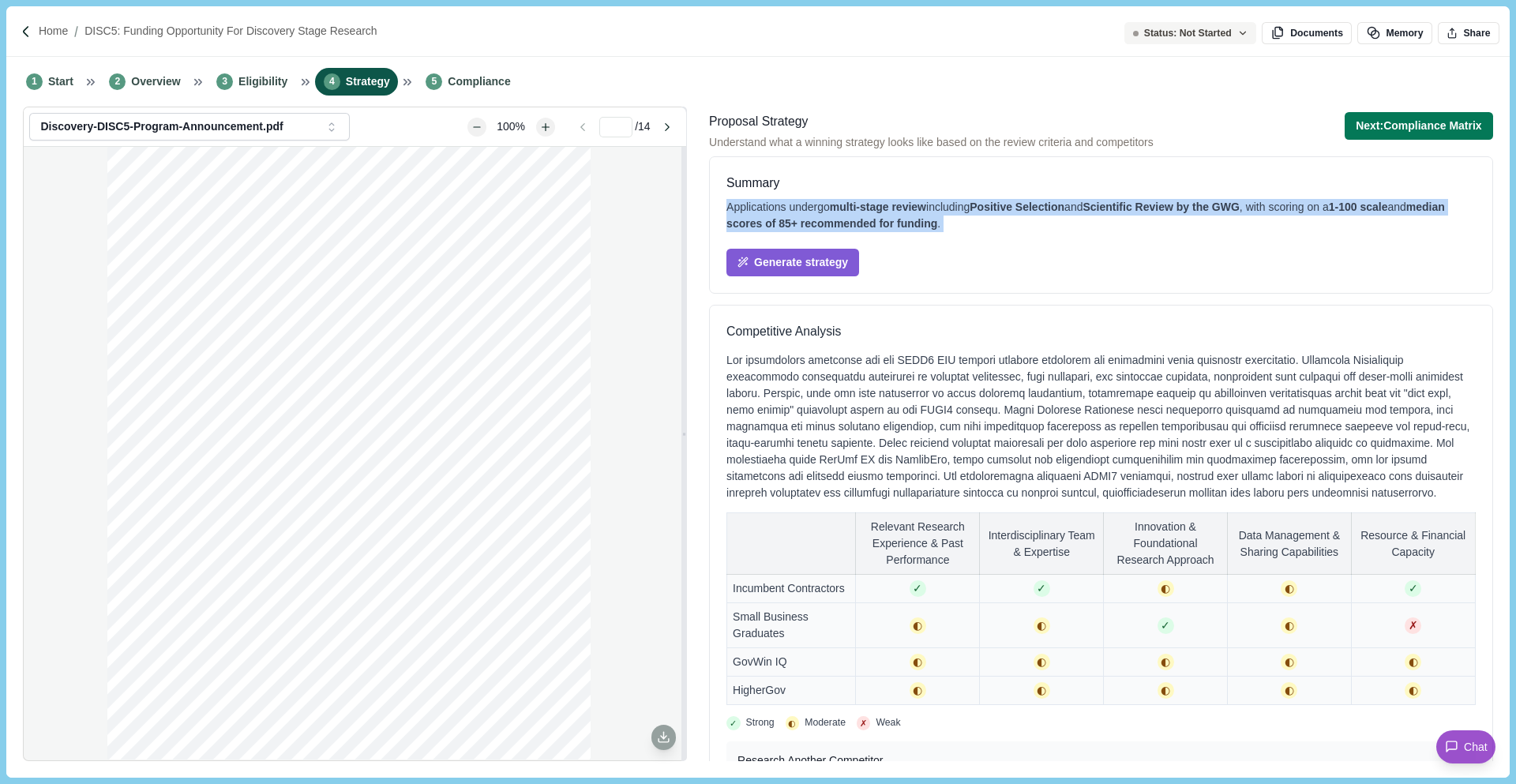
click at [835, 219] on span "median scores of 85+ recommended for funding" at bounding box center [1086, 215] width 718 height 29
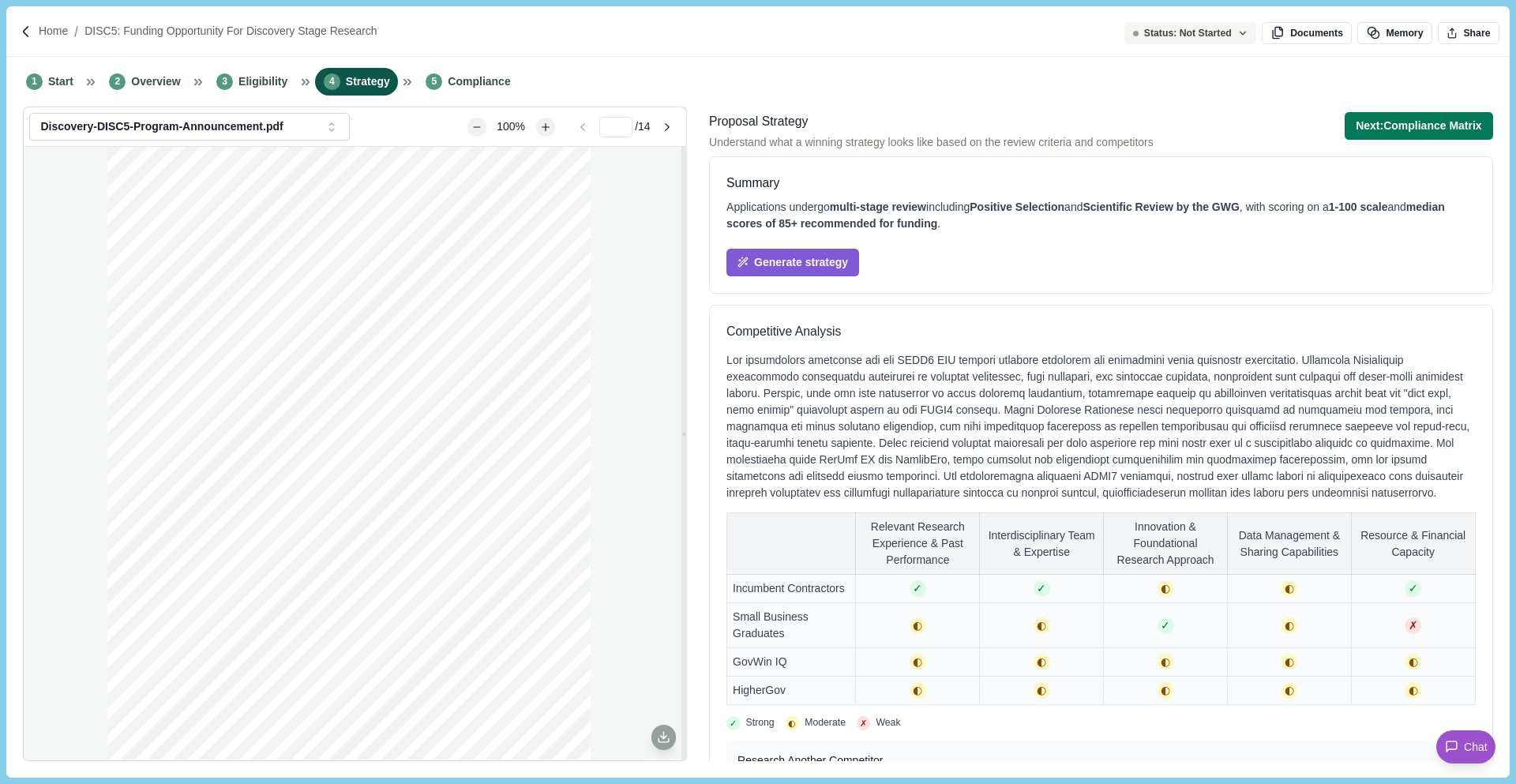
click at [1078, 383] on div at bounding box center [1101, 427] width 749 height 149
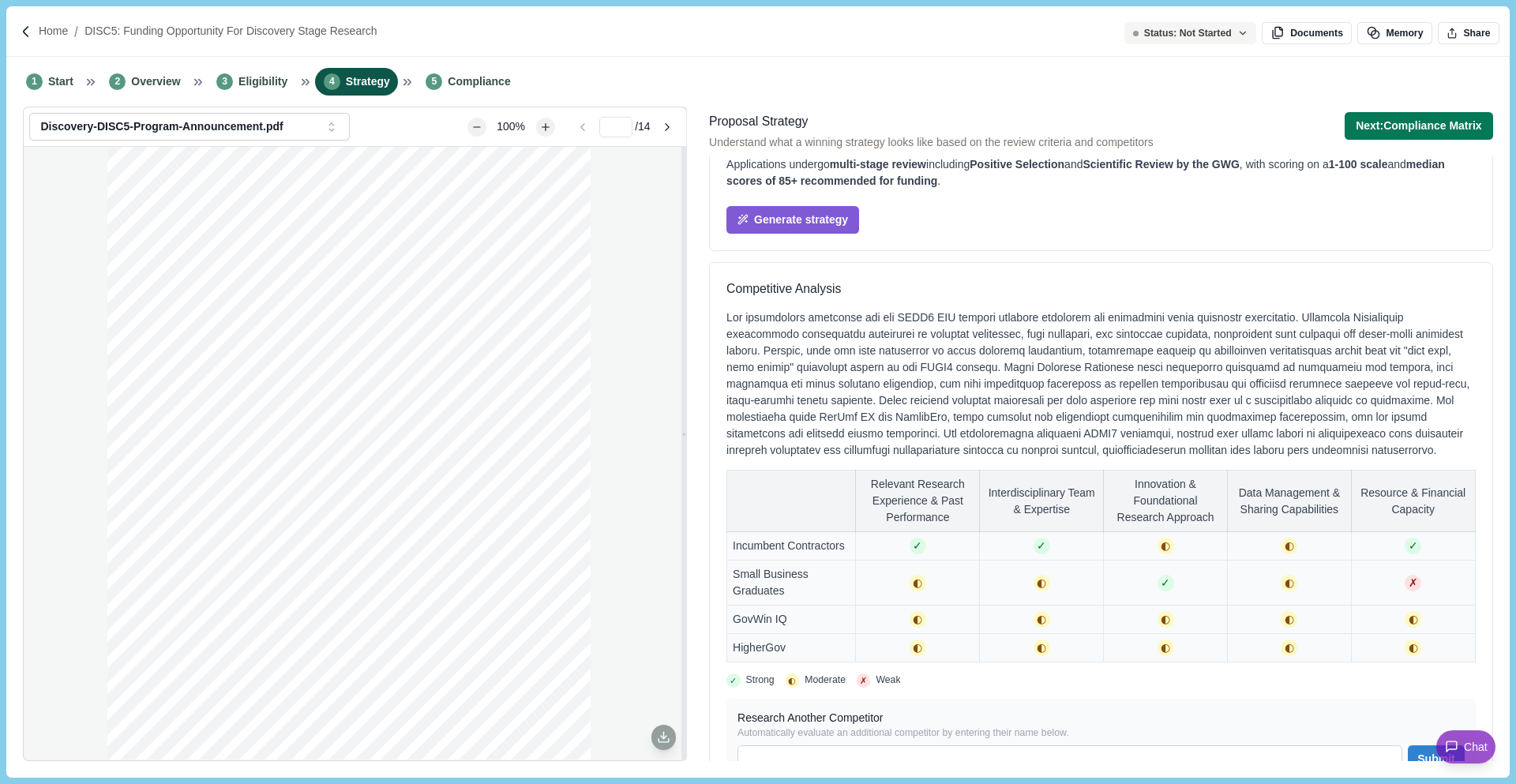
scroll to position [45, 0]
drag, startPoint x: 729, startPoint y: 286, endPoint x: 954, endPoint y: 305, distance: 225.8
click at [954, 305] on div "Competitive Analysis Relevant Research Experience & Past Performance Interdisci…" at bounding box center [1101, 530] width 784 height 540
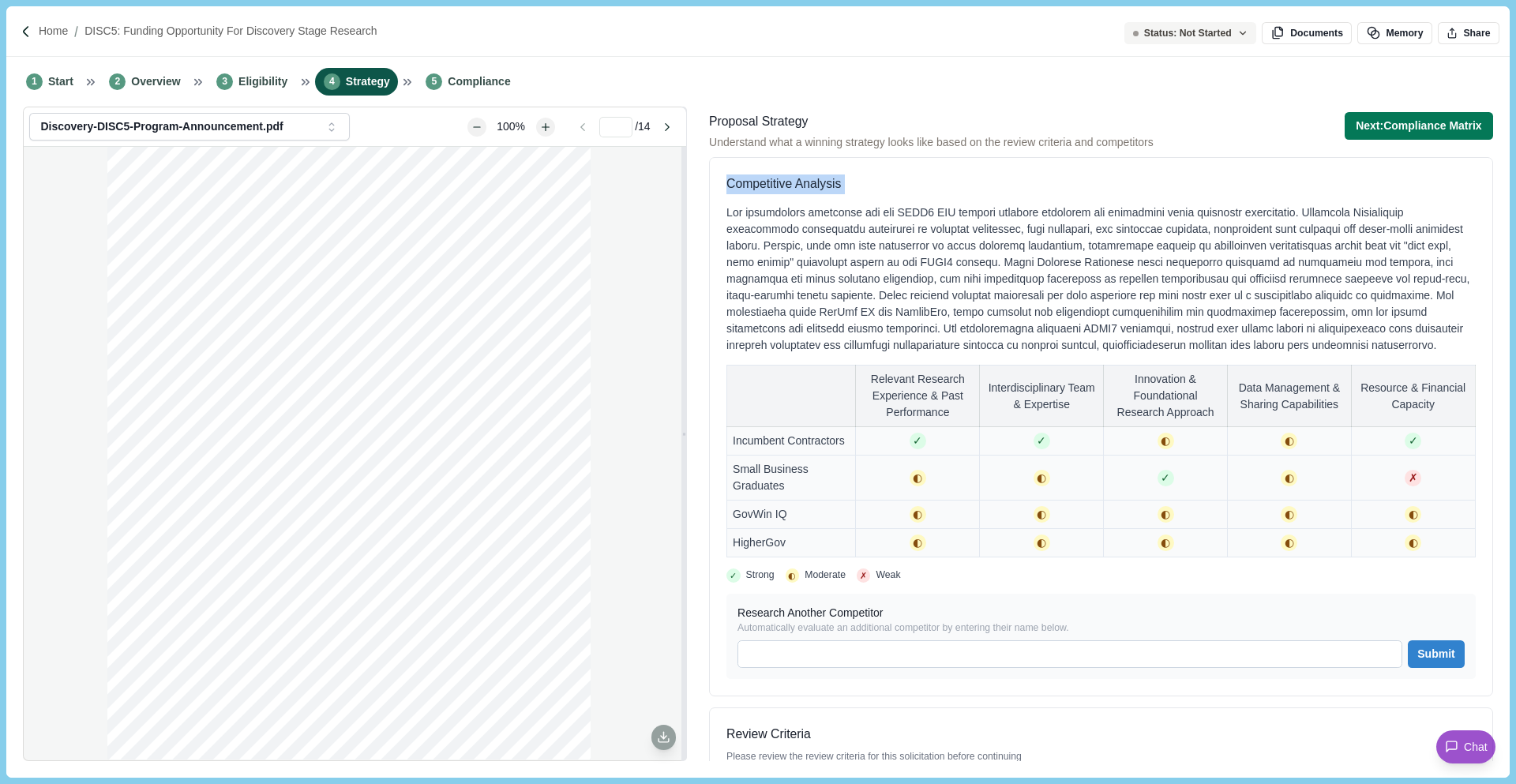
scroll to position [86, 0]
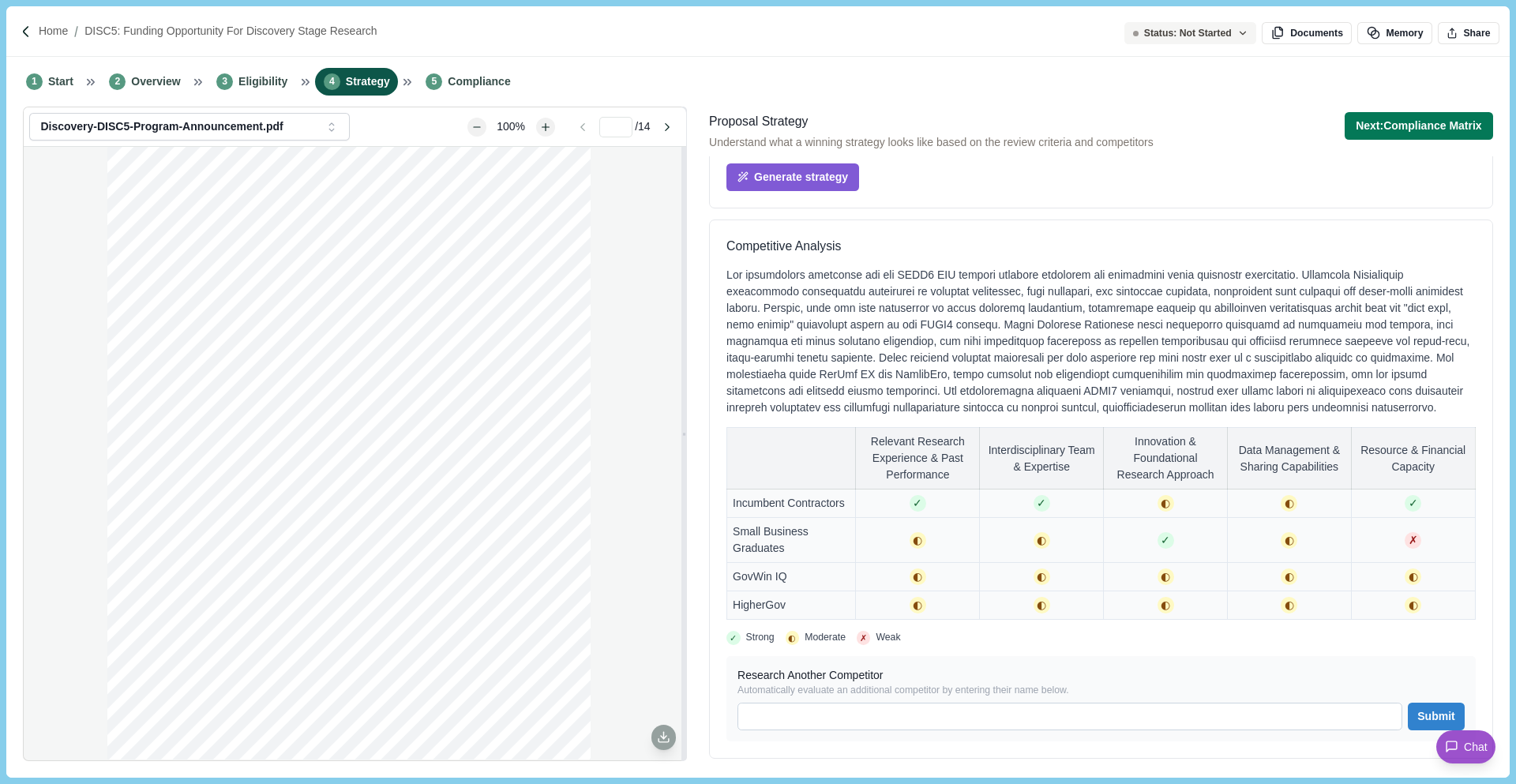
click at [902, 254] on h3 "Competitive Analysis" at bounding box center [1101, 247] width 749 height 20
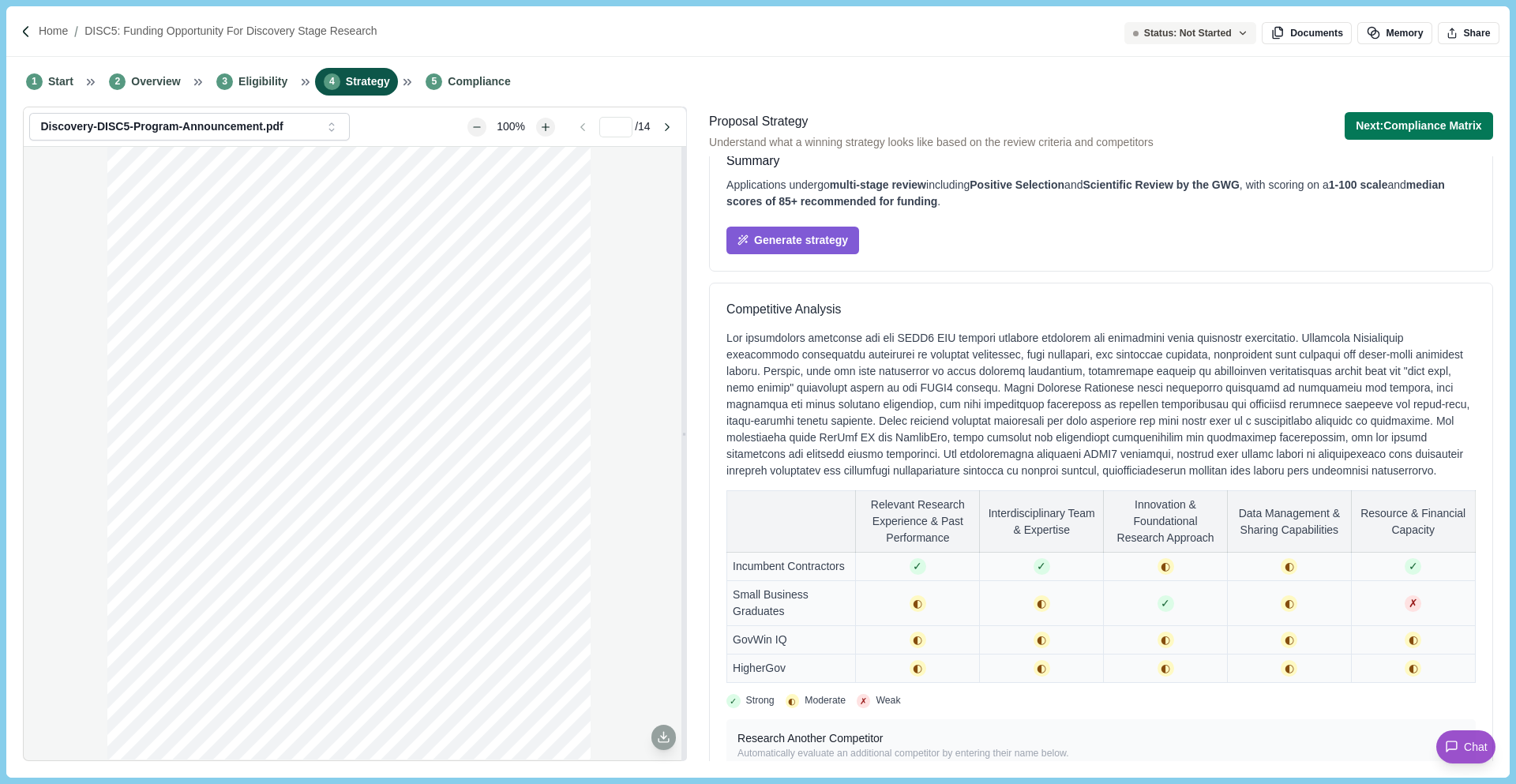
scroll to position [0, 0]
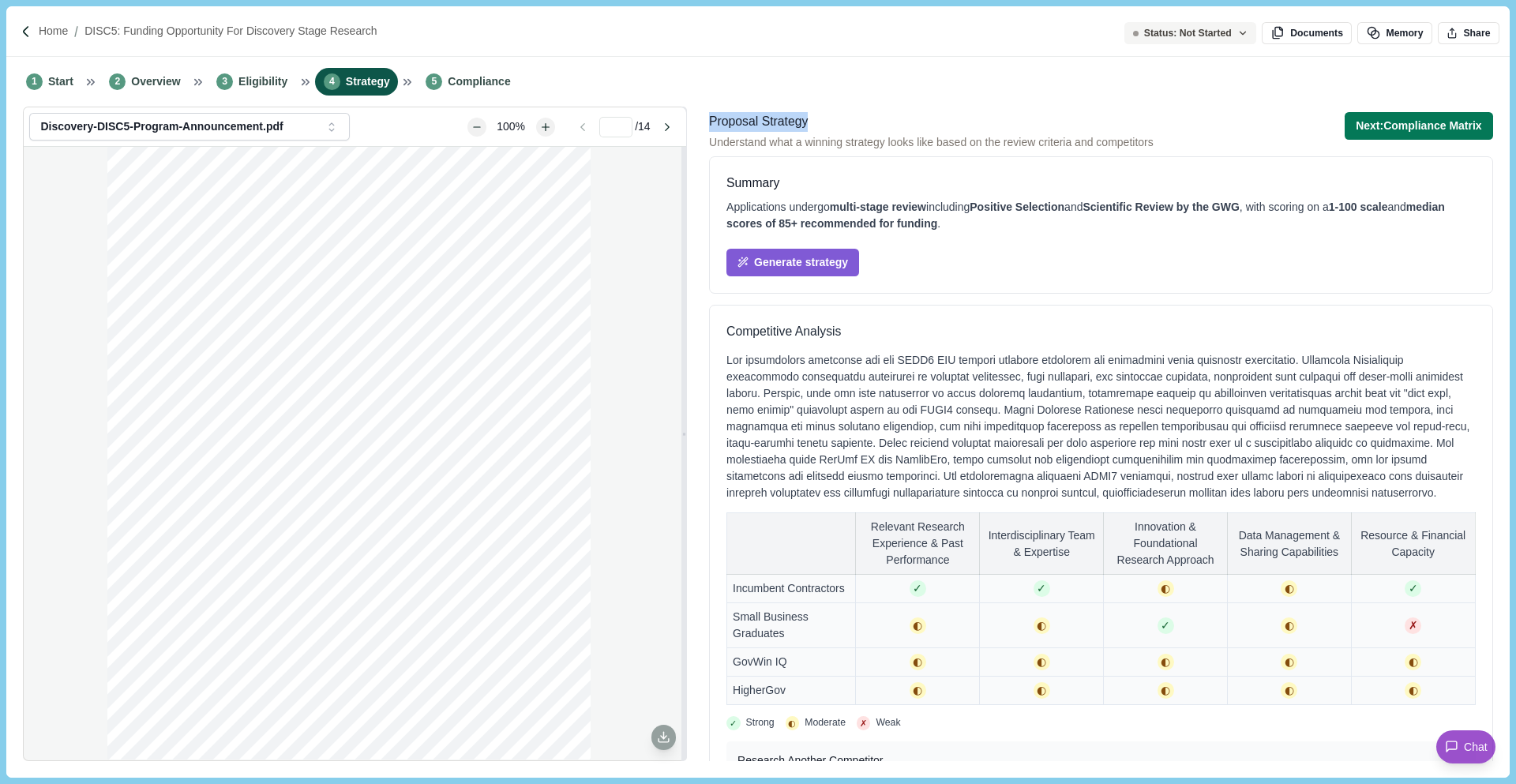
drag, startPoint x: 826, startPoint y: 129, endPoint x: 697, endPoint y: 127, distance: 129.0
click at [697, 127] on div "**********" at bounding box center [757, 441] width 1502 height 671
click at [889, 132] on div "Proposal Strategy Understand what a winning strategy looks like based on the re…" at bounding box center [932, 131] width 445 height 39
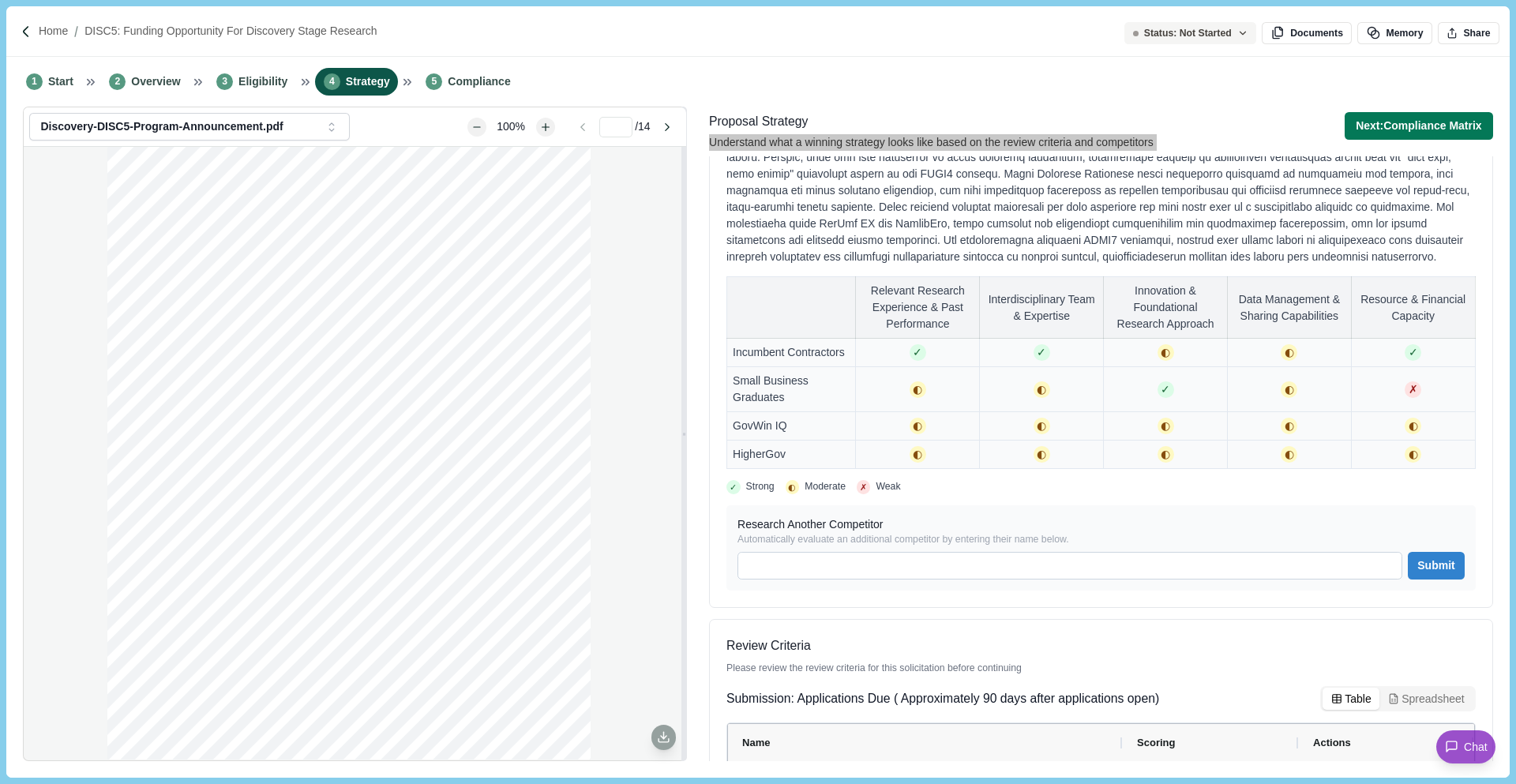
scroll to position [221, 0]
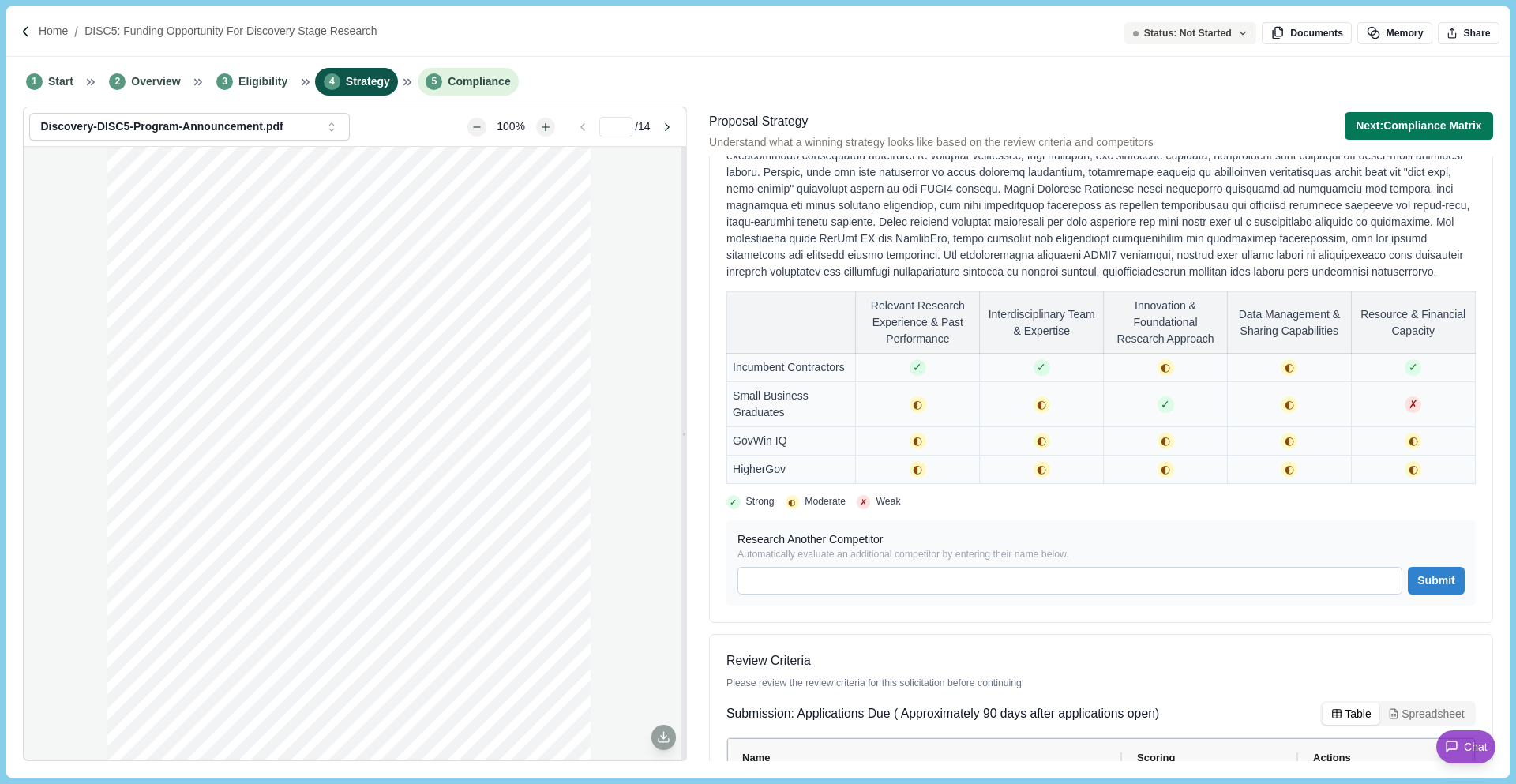
click at [478, 74] on span "Compliance" at bounding box center [478, 82] width 62 height 16
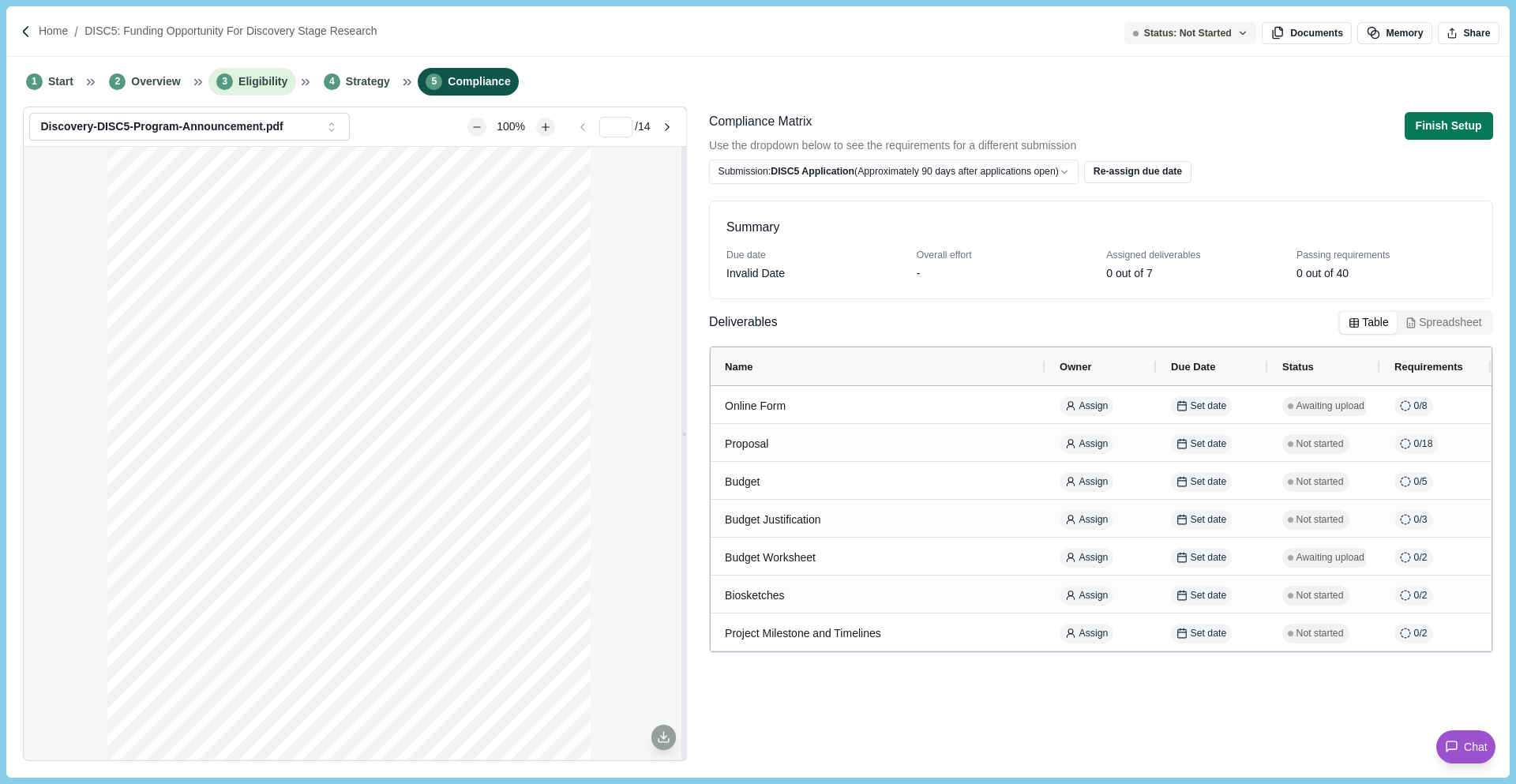
click at [236, 92] on li "3 Eligibility" at bounding box center [252, 81] width 87 height 28
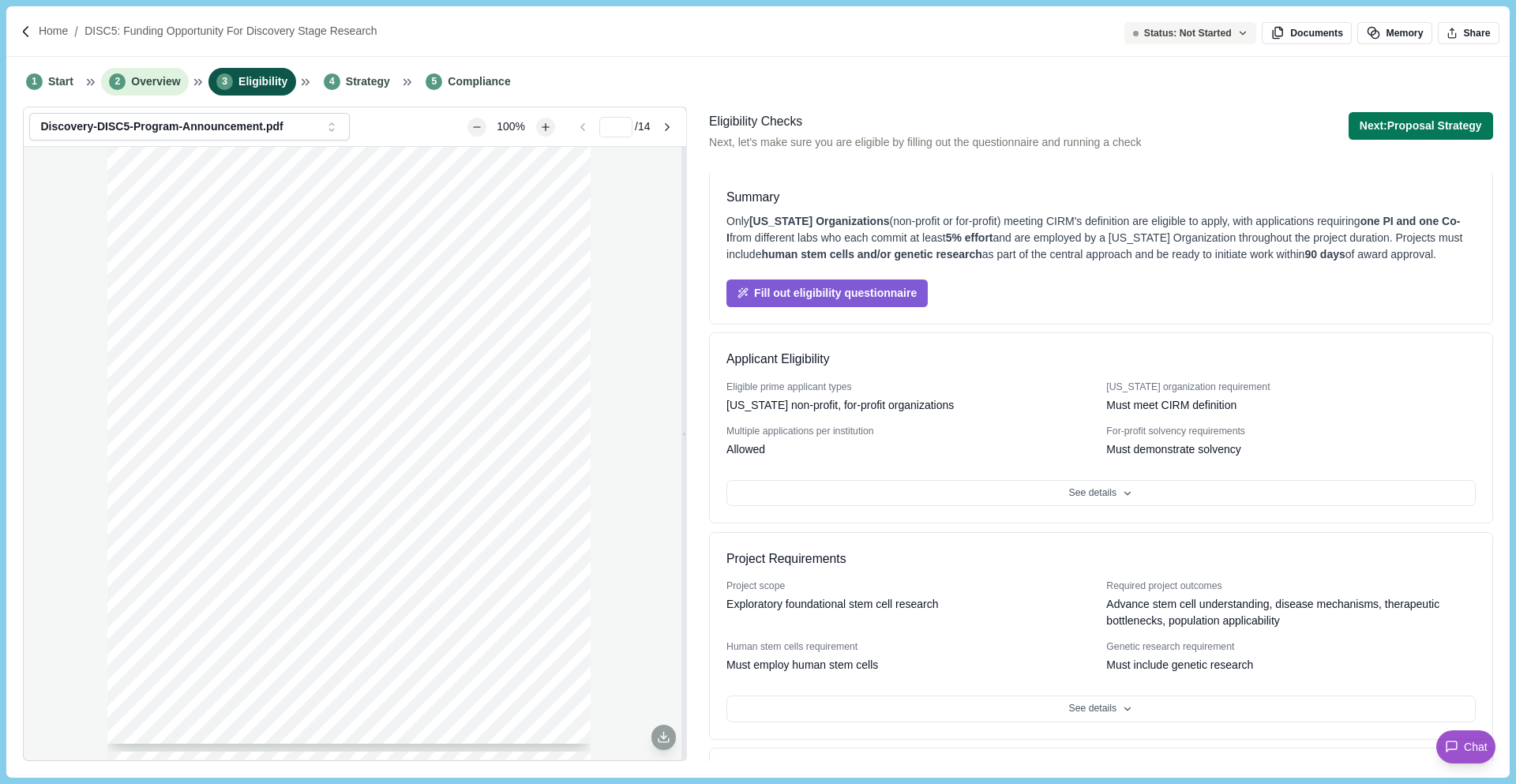
scroll to position [30, 0]
click at [147, 80] on span "Overview" at bounding box center [156, 82] width 49 height 16
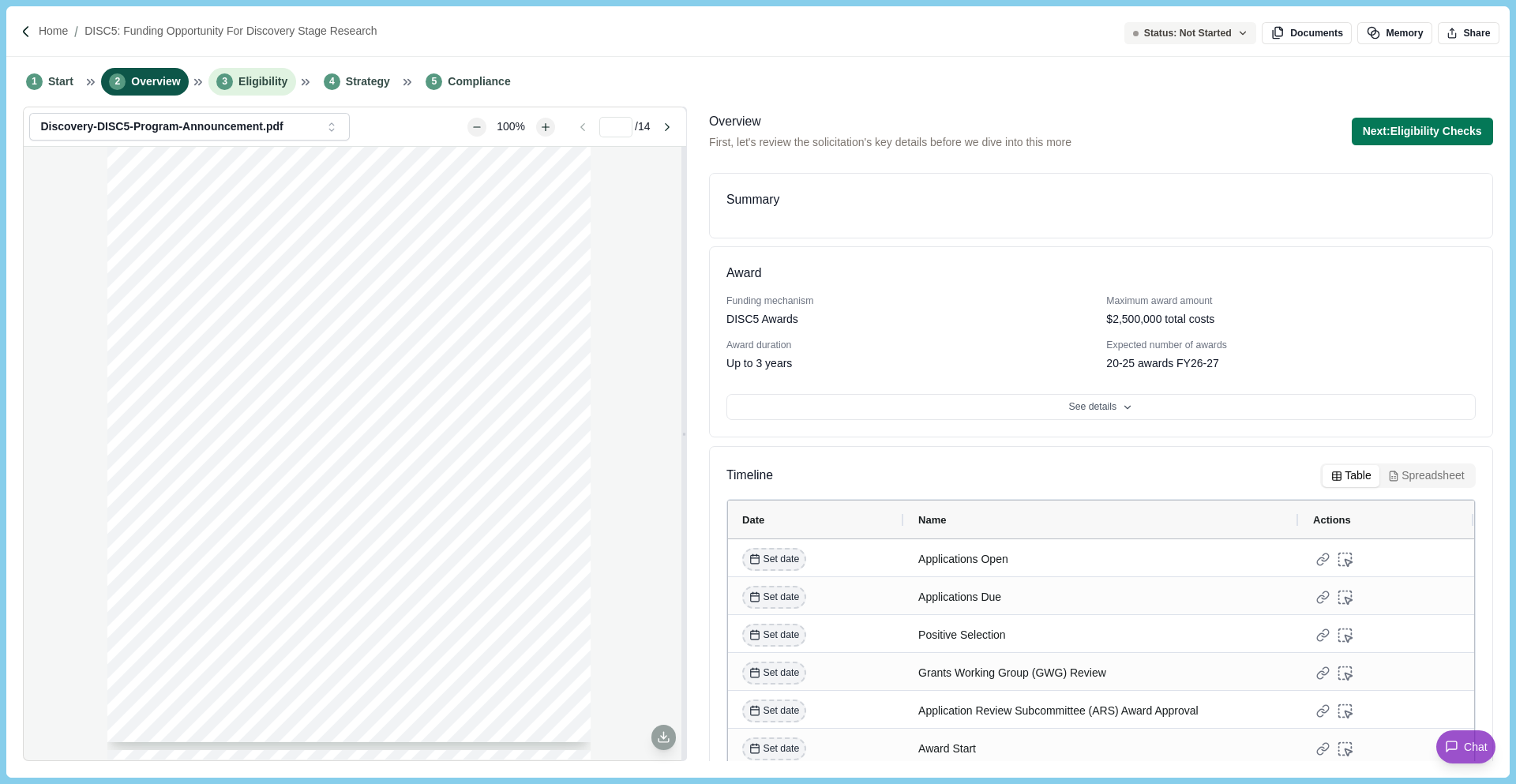
click at [260, 79] on span "Eligibility" at bounding box center [263, 82] width 49 height 16
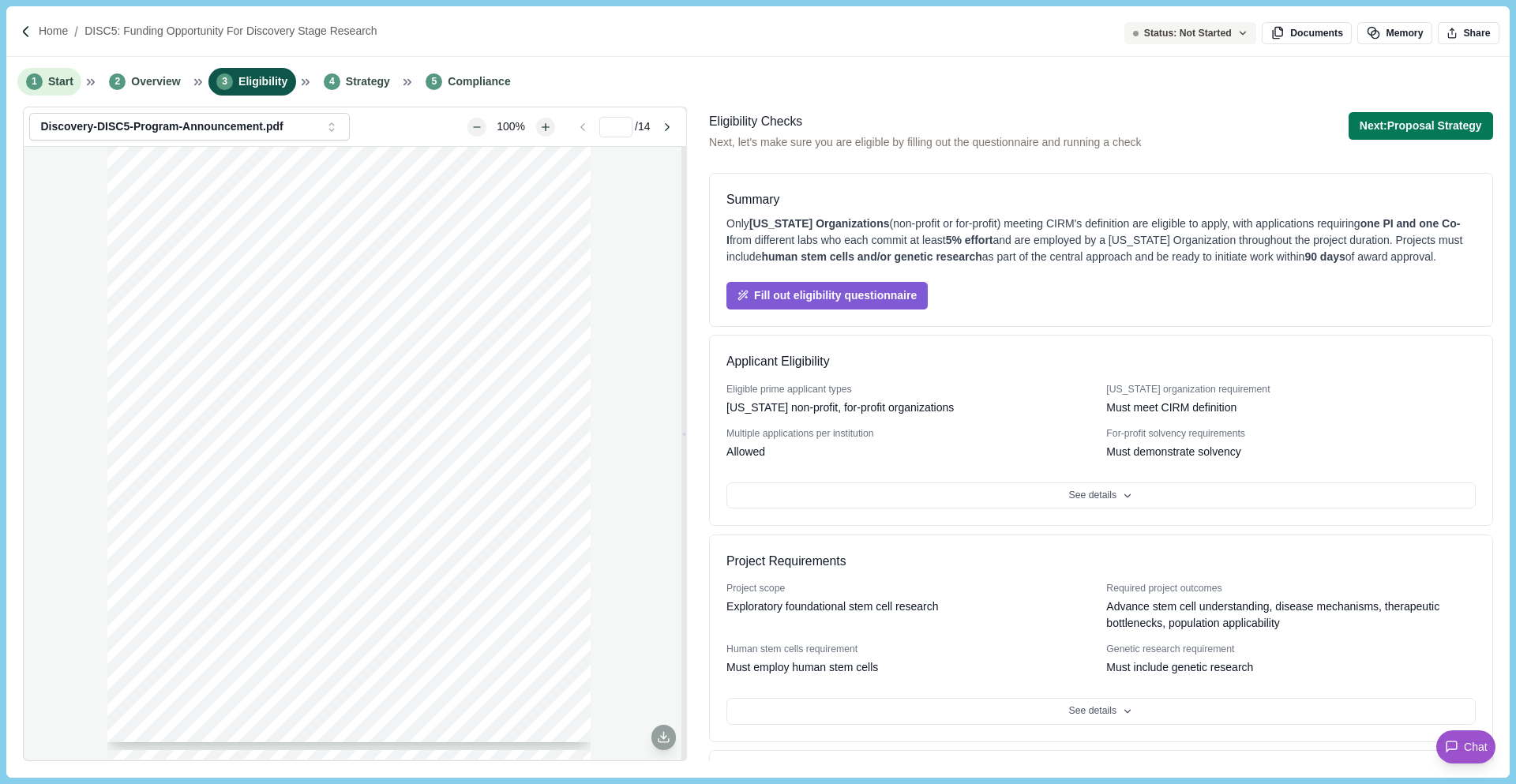
click at [59, 81] on span "Start" at bounding box center [61, 82] width 25 height 16
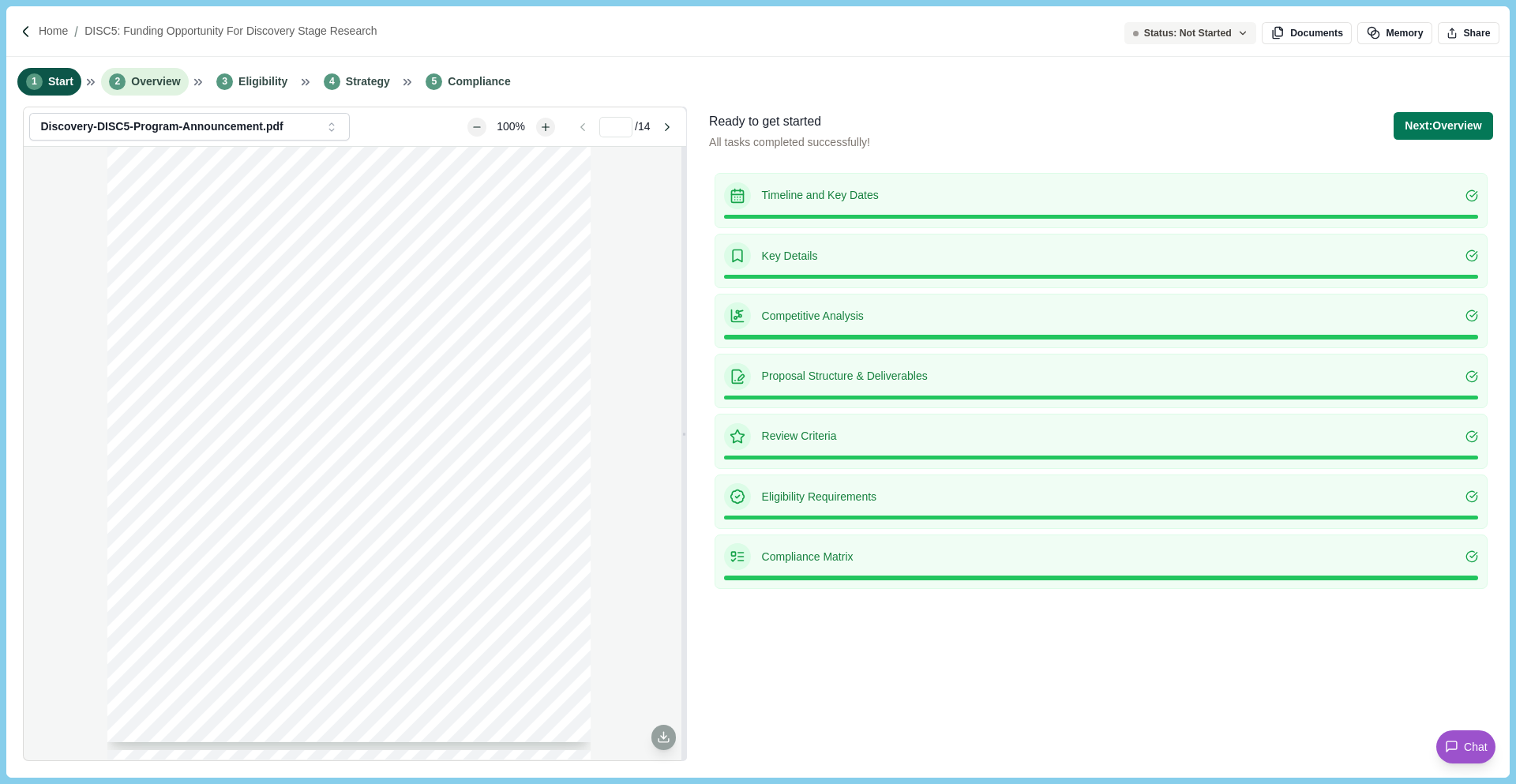
click at [144, 88] on span "Overview" at bounding box center [156, 82] width 49 height 16
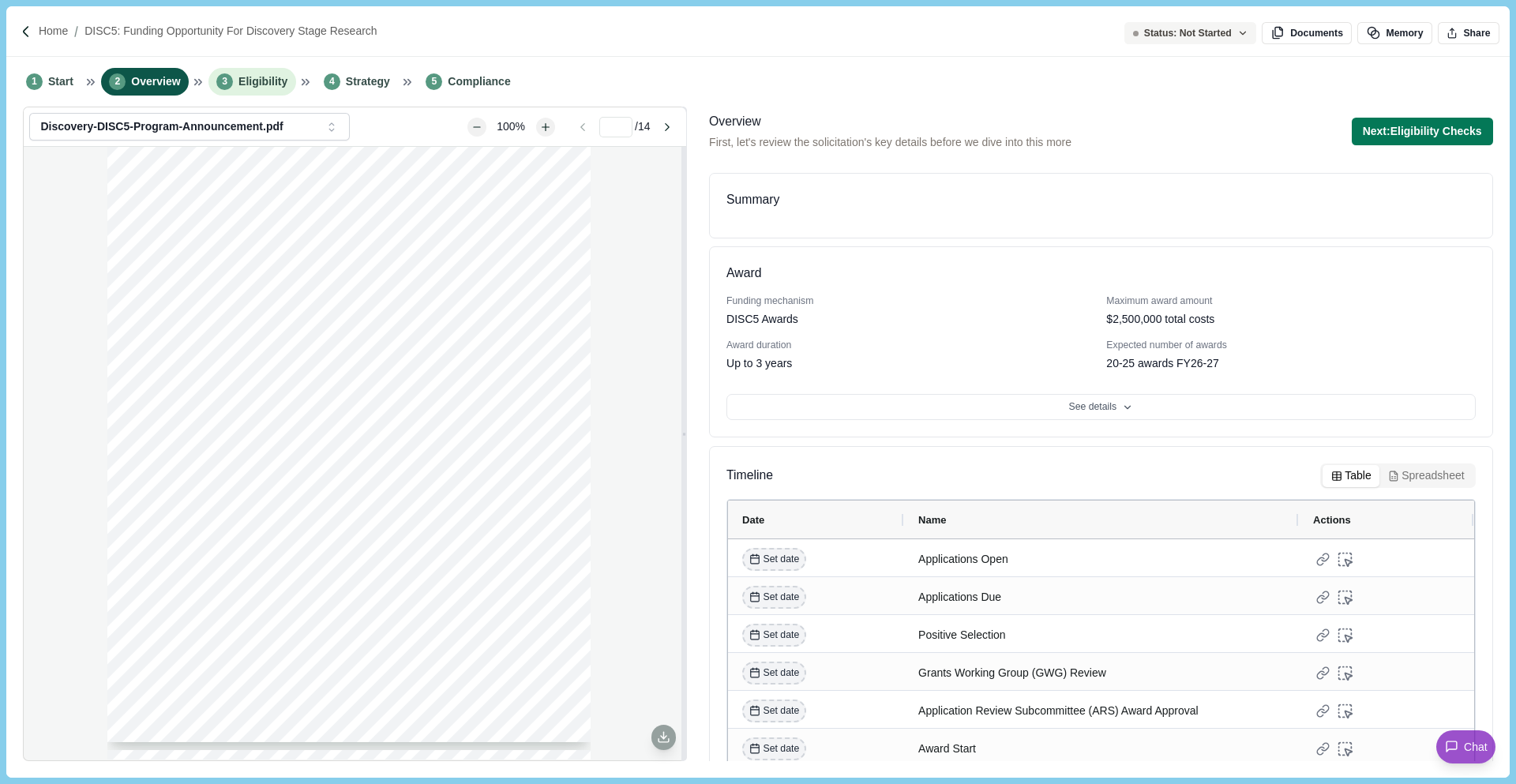
click at [263, 80] on span "Eligibility" at bounding box center [263, 82] width 49 height 16
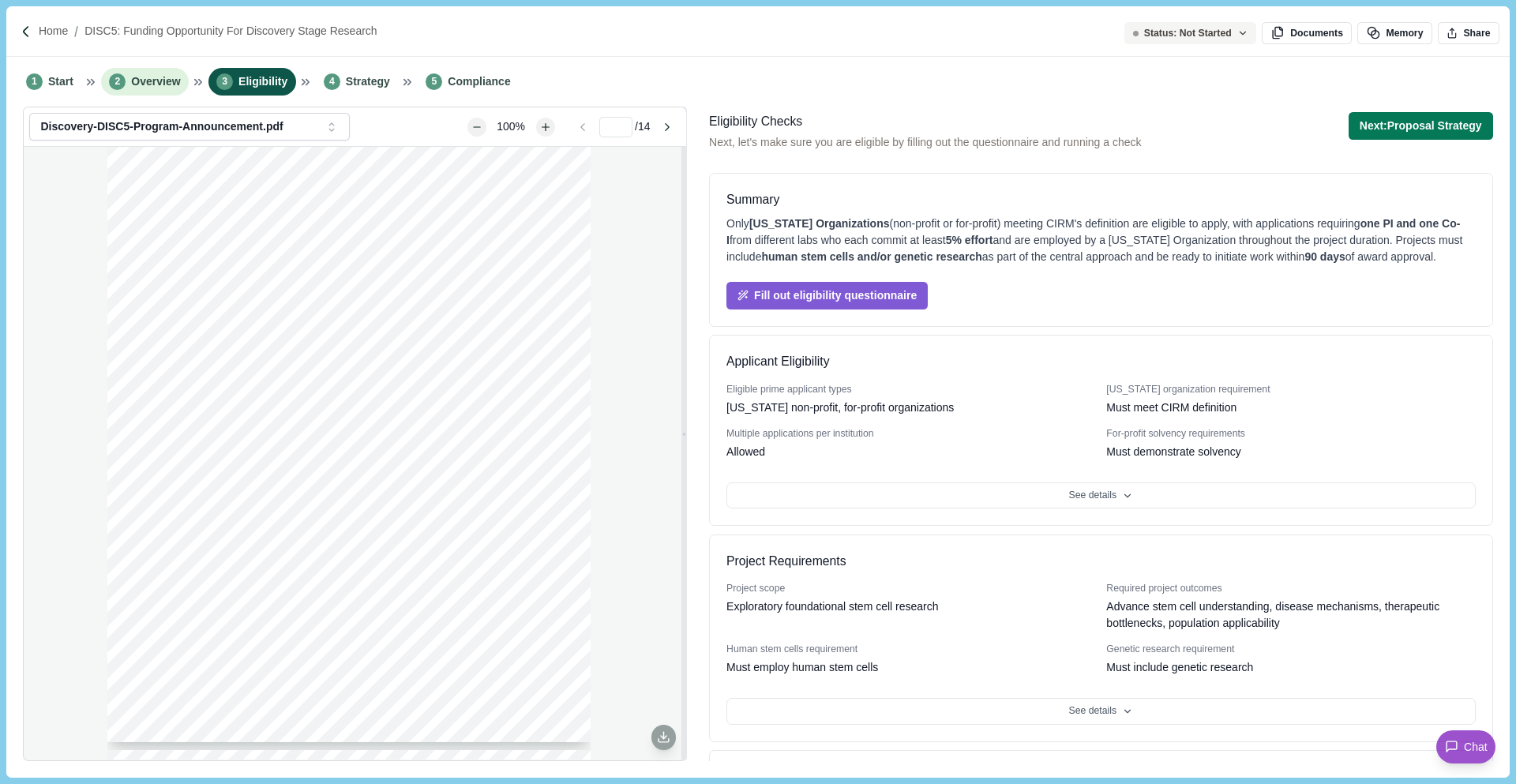
click at [140, 79] on span "Overview" at bounding box center [156, 82] width 49 height 16
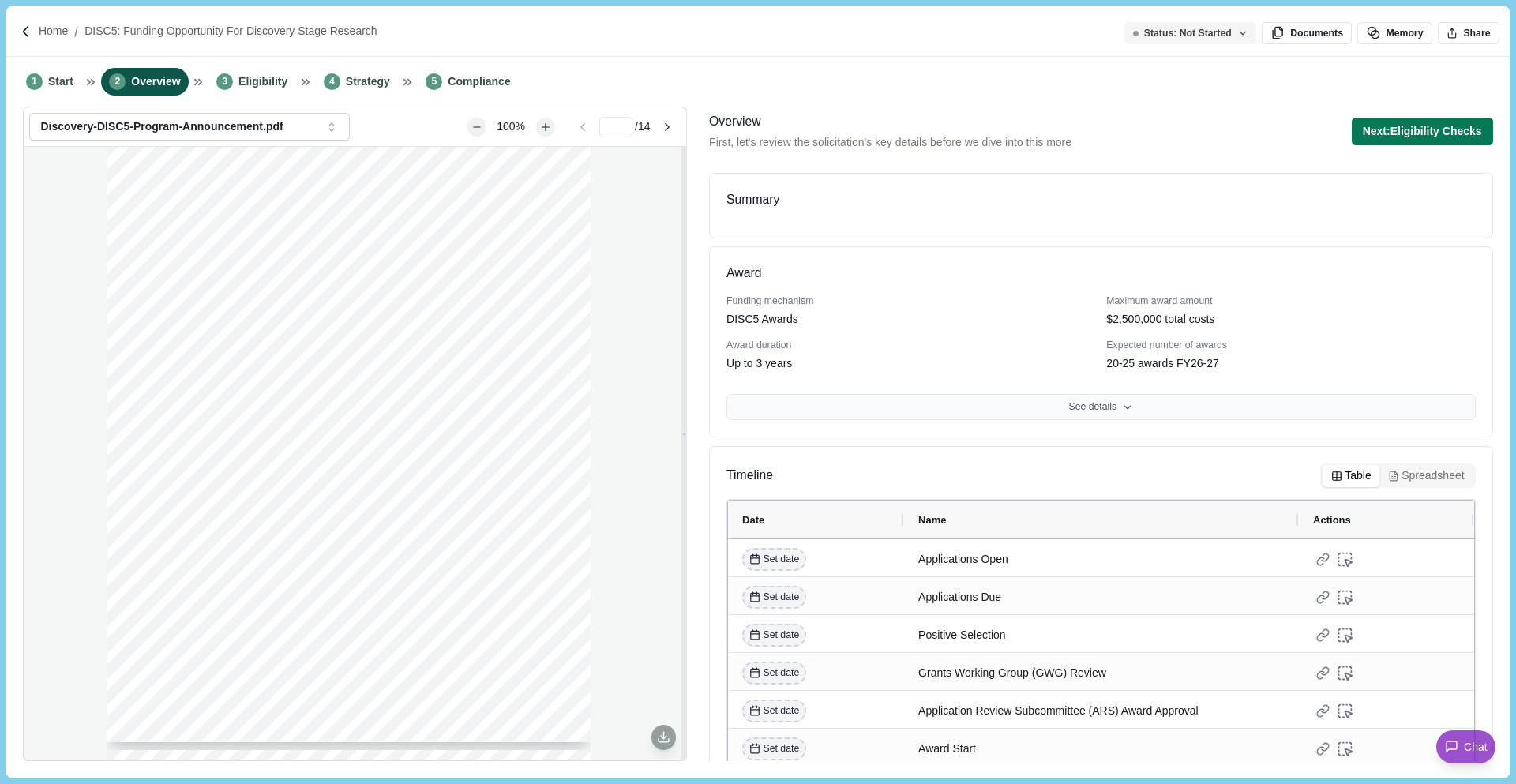
click at [998, 415] on button "See details" at bounding box center [1101, 408] width 749 height 27
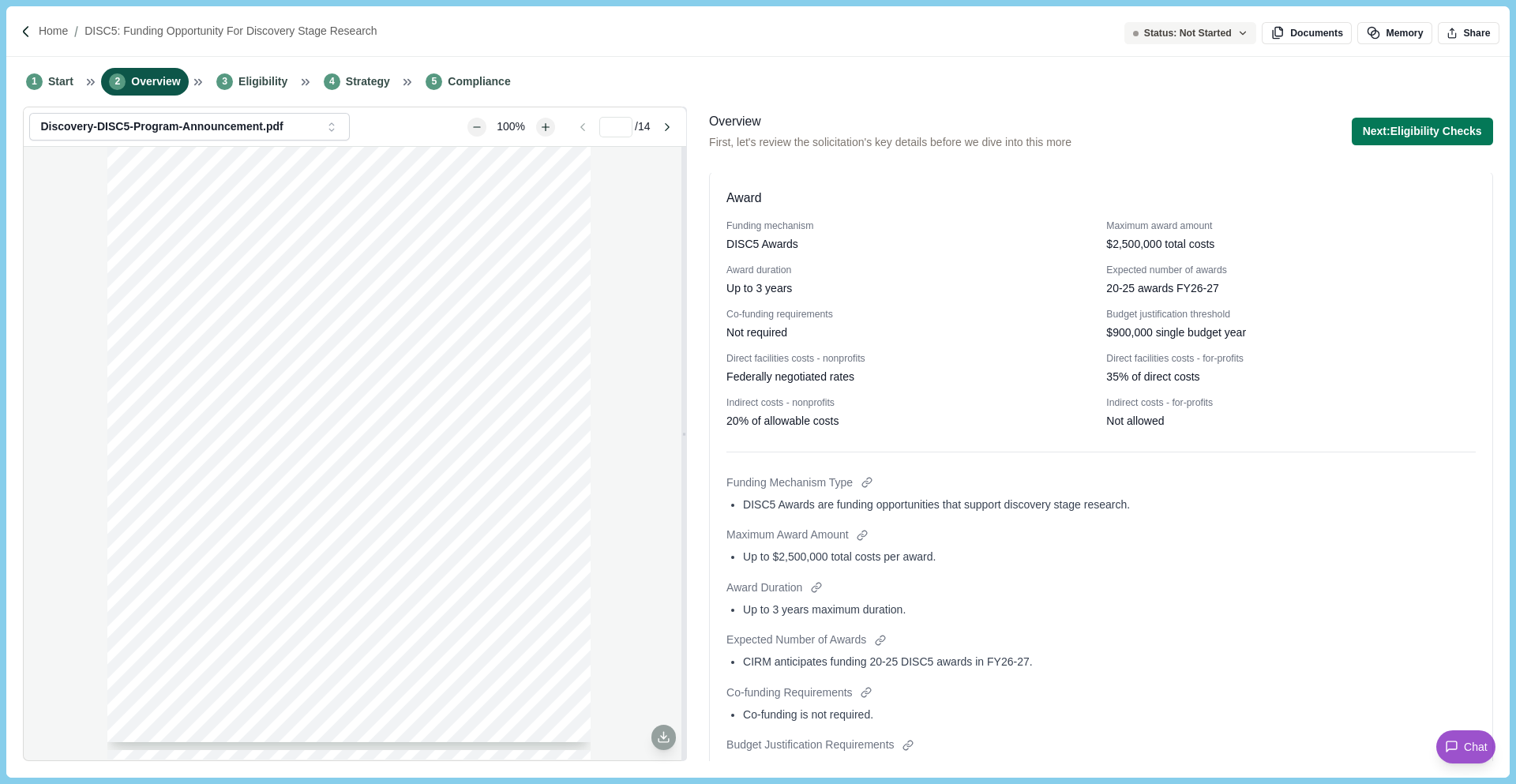
scroll to position [68, 0]
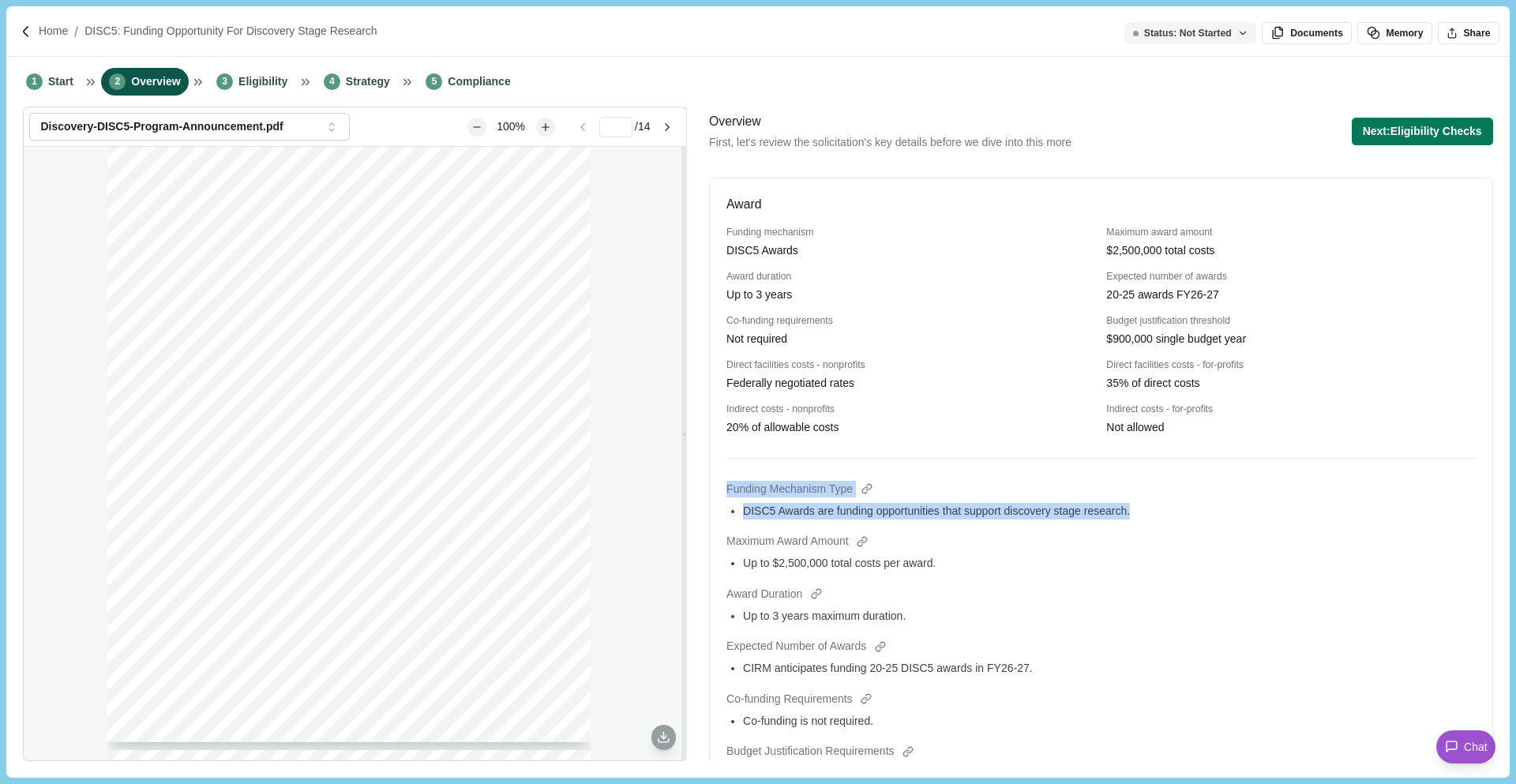
drag, startPoint x: 744, startPoint y: 491, endPoint x: 1159, endPoint y: 510, distance: 415.4
click at [1160, 510] on div "Funding Mechanism Type DISC5 Awards are funding opportunities that support disc…" at bounding box center [1101, 501] width 749 height 41
click at [873, 491] on div at bounding box center [866, 489] width 16 height 16
type input "*"
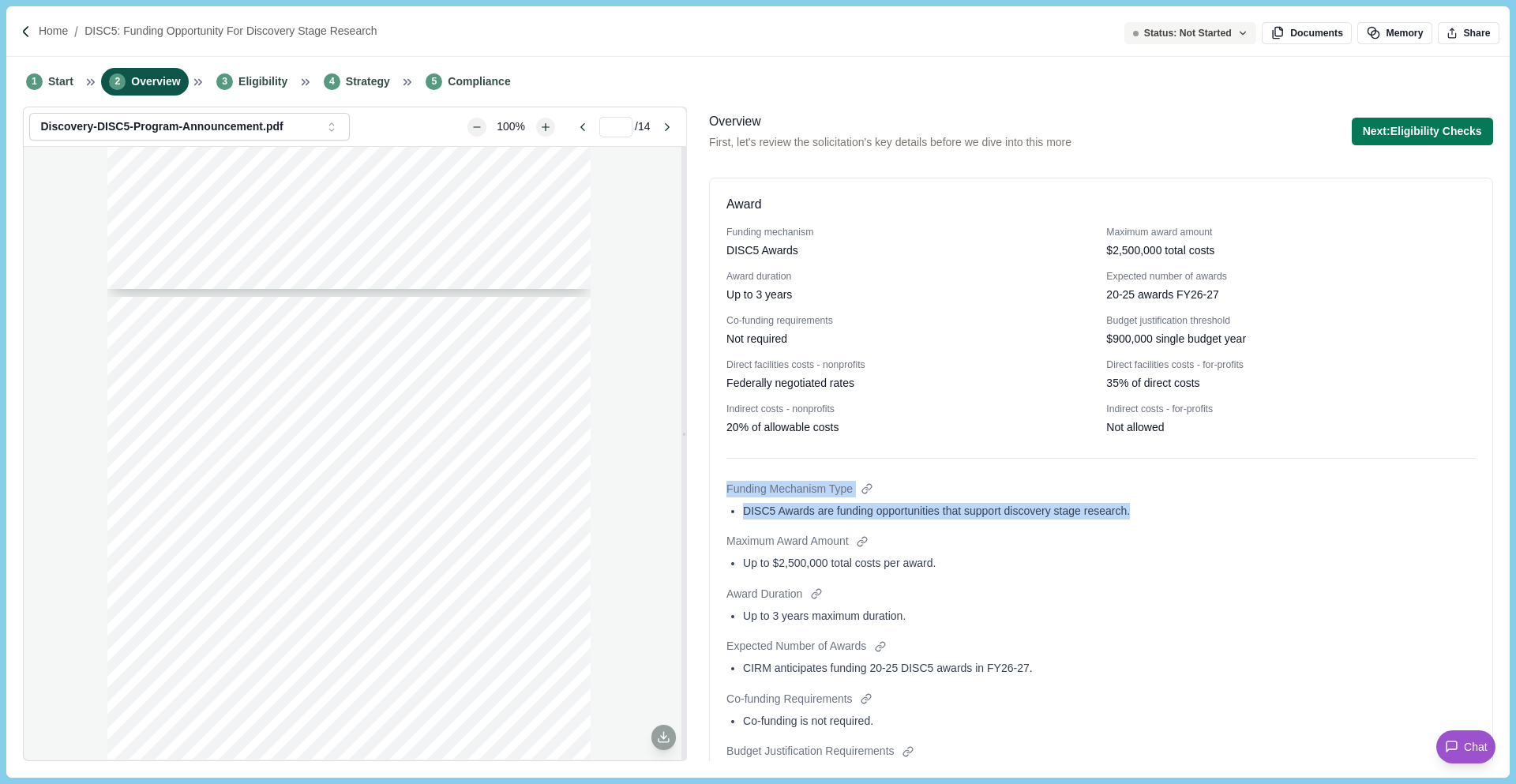
click at [956, 498] on div "Funding Mechanism Type DISC5 Awards are funding opportunities that support disc…" at bounding box center [1101, 501] width 749 height 41
click at [871, 490] on div at bounding box center [866, 489] width 16 height 16
click at [979, 518] on div "DISC5 Awards are funding opportunities that support discovery stage research." at bounding box center [1109, 511] width 733 height 16
drag, startPoint x: 726, startPoint y: 488, endPoint x: 853, endPoint y: 488, distance: 127.0
click at [853, 488] on span "Funding Mechanism Type" at bounding box center [790, 489] width 126 height 16
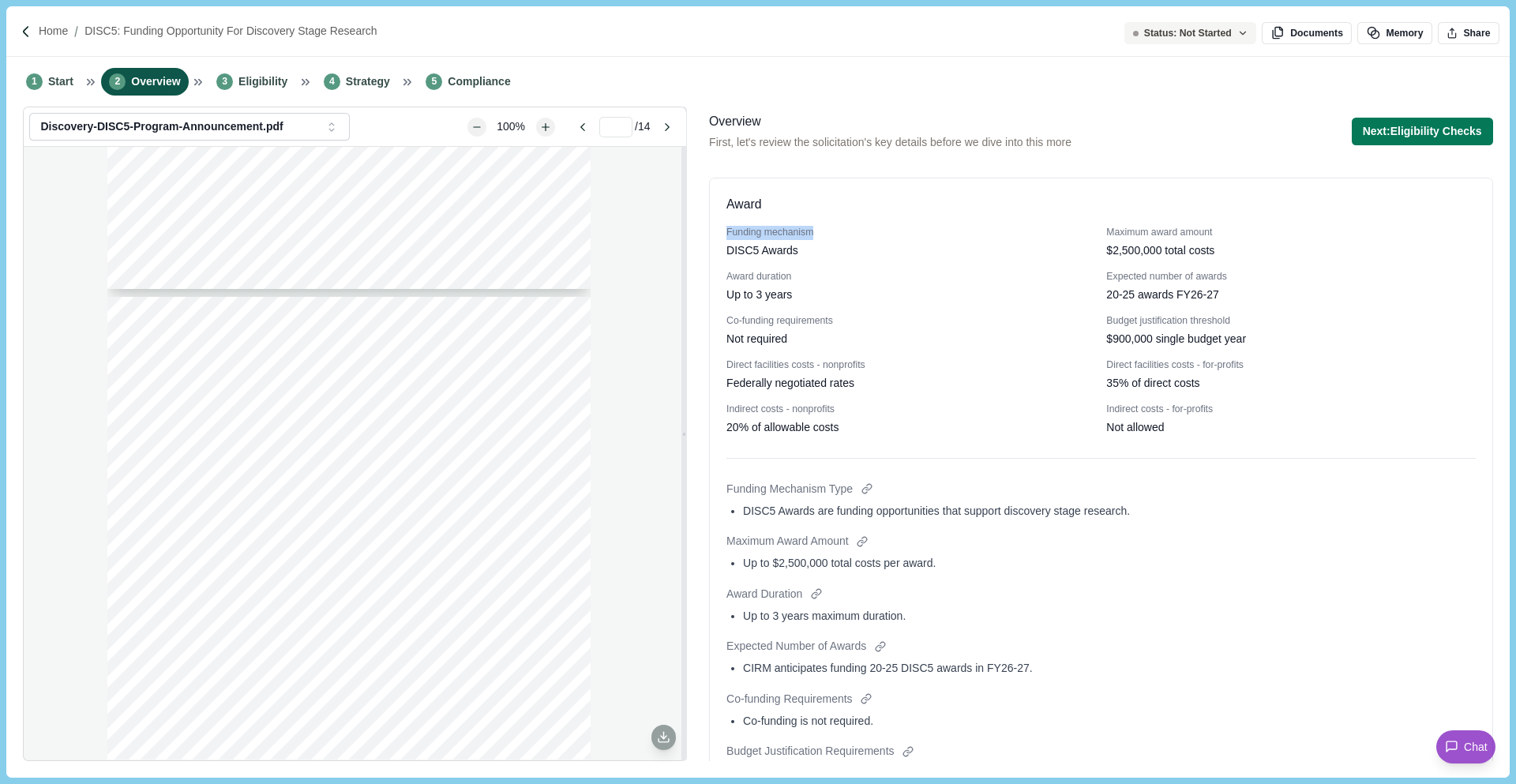
drag, startPoint x: 718, startPoint y: 234, endPoint x: 881, endPoint y: 234, distance: 163.0
click at [881, 234] on div "Award Funding mechanism DISC5 Awards Maximum award amount $2,500,000 total cost…" at bounding box center [1101, 752] width 784 height 1151
drag, startPoint x: 954, startPoint y: 513, endPoint x: 749, endPoint y: 513, distance: 205.0
click at [749, 513] on div "DISC5 Awards are funding opportunities that support discovery stage research." at bounding box center [1109, 511] width 733 height 16
click at [821, 247] on div "DISC5 Awards" at bounding box center [911, 250] width 369 height 16
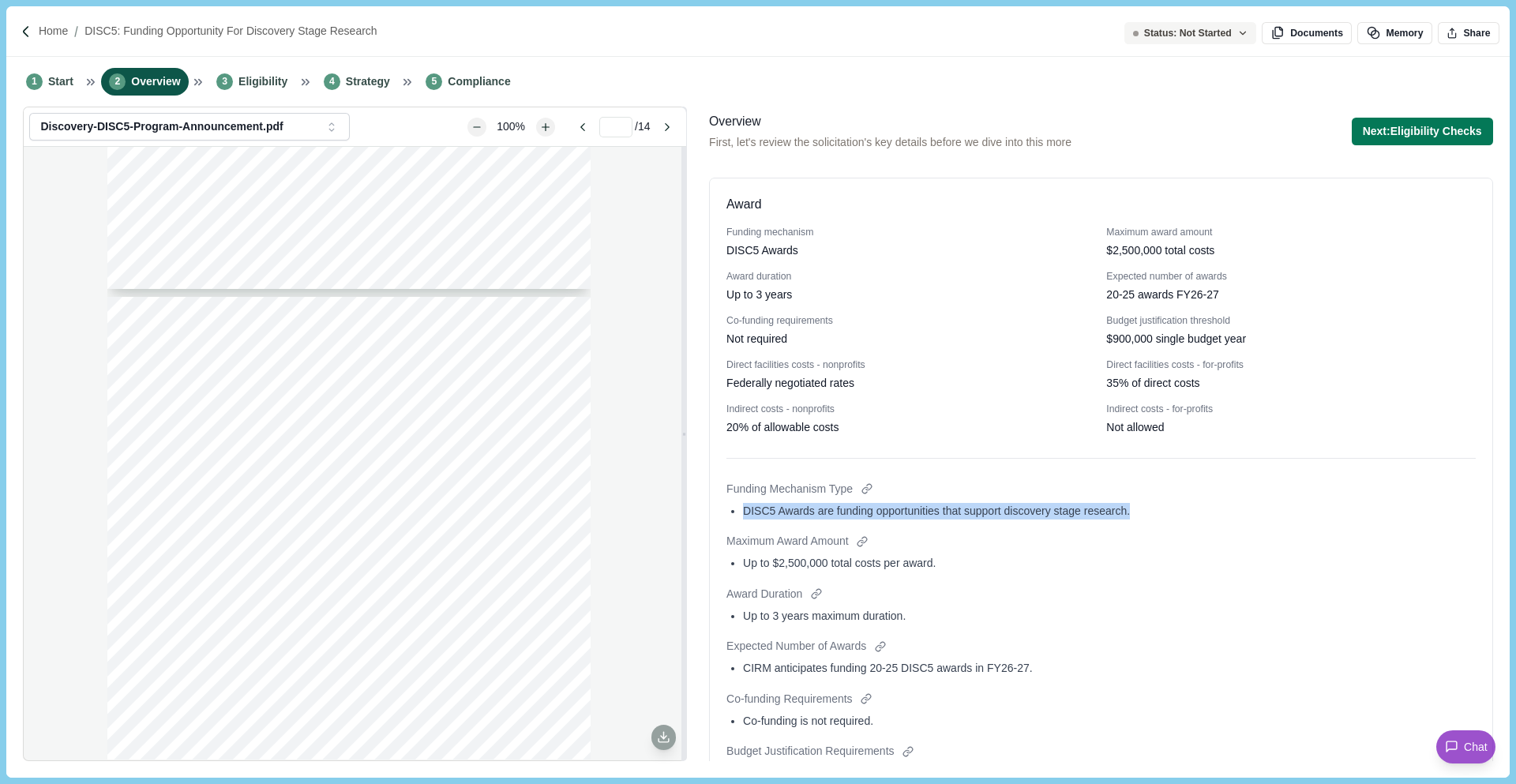
drag, startPoint x: 742, startPoint y: 509, endPoint x: 1168, endPoint y: 509, distance: 426.0
click at [1168, 509] on div "DISC5 Awards are funding opportunities that support discovery stage research." at bounding box center [1109, 511] width 733 height 16
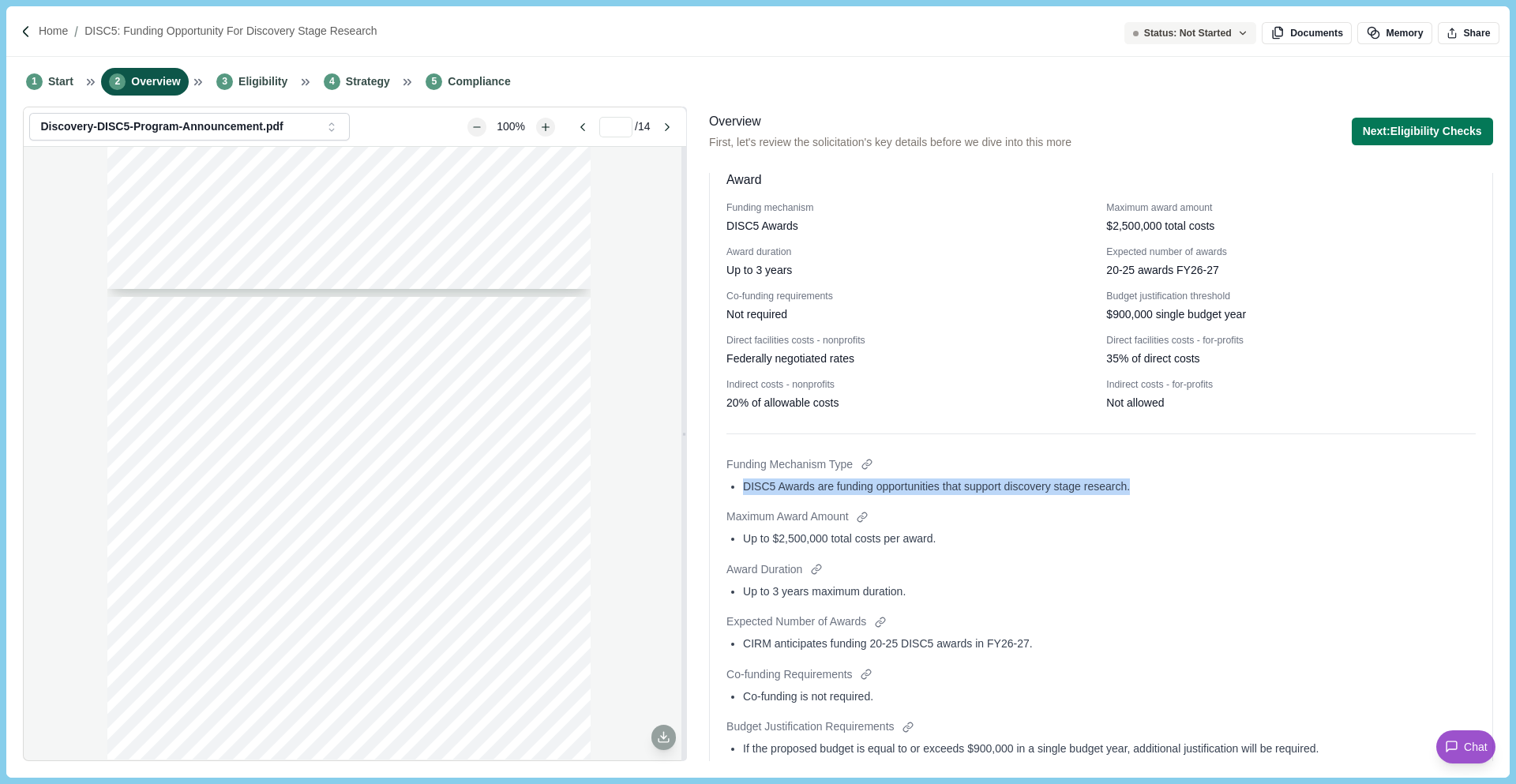
scroll to position [93, 0]
click at [1008, 489] on div "DISC5 Awards are funding opportunities that support discovery stage research." at bounding box center [1109, 487] width 733 height 16
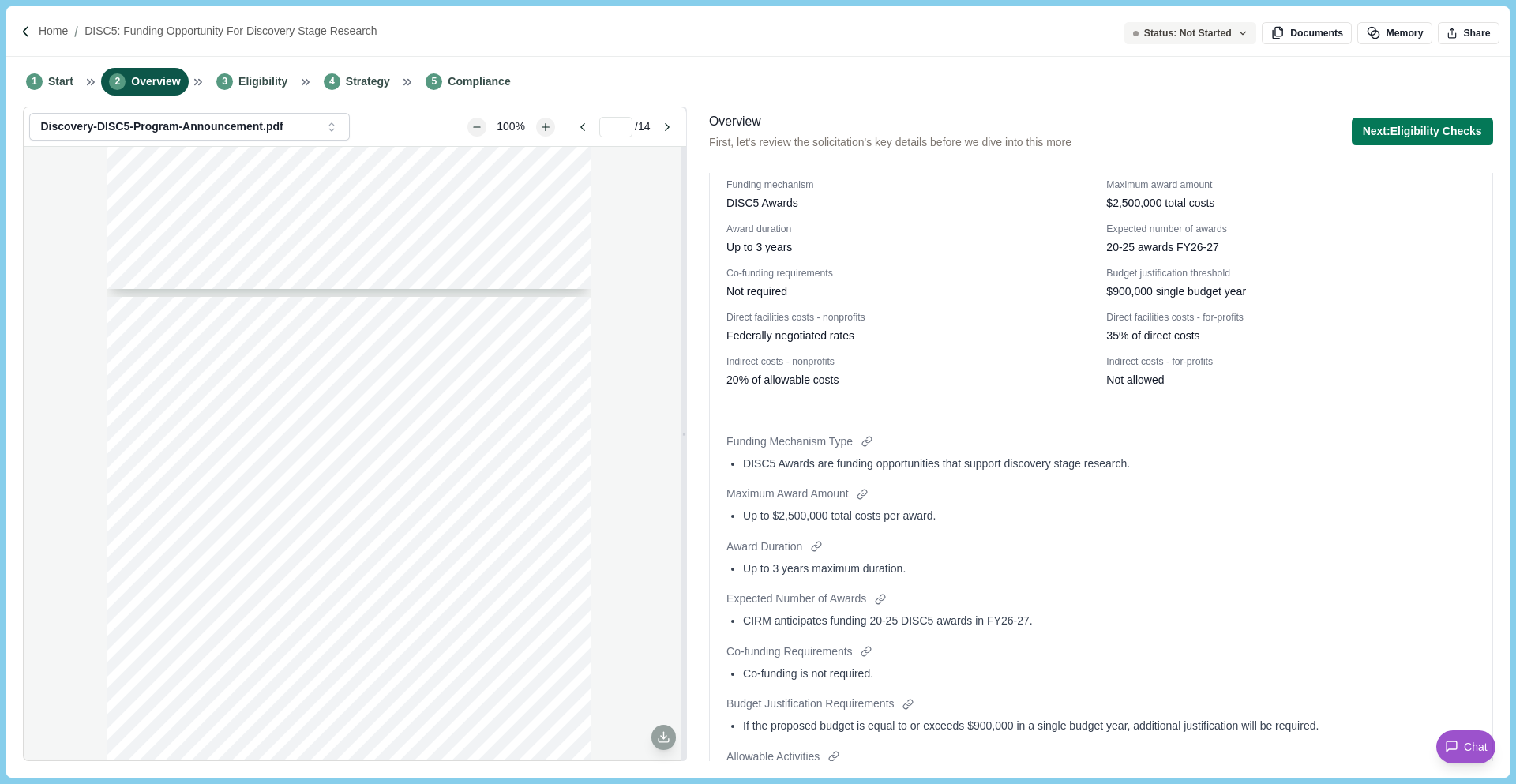
scroll to position [121, 0]
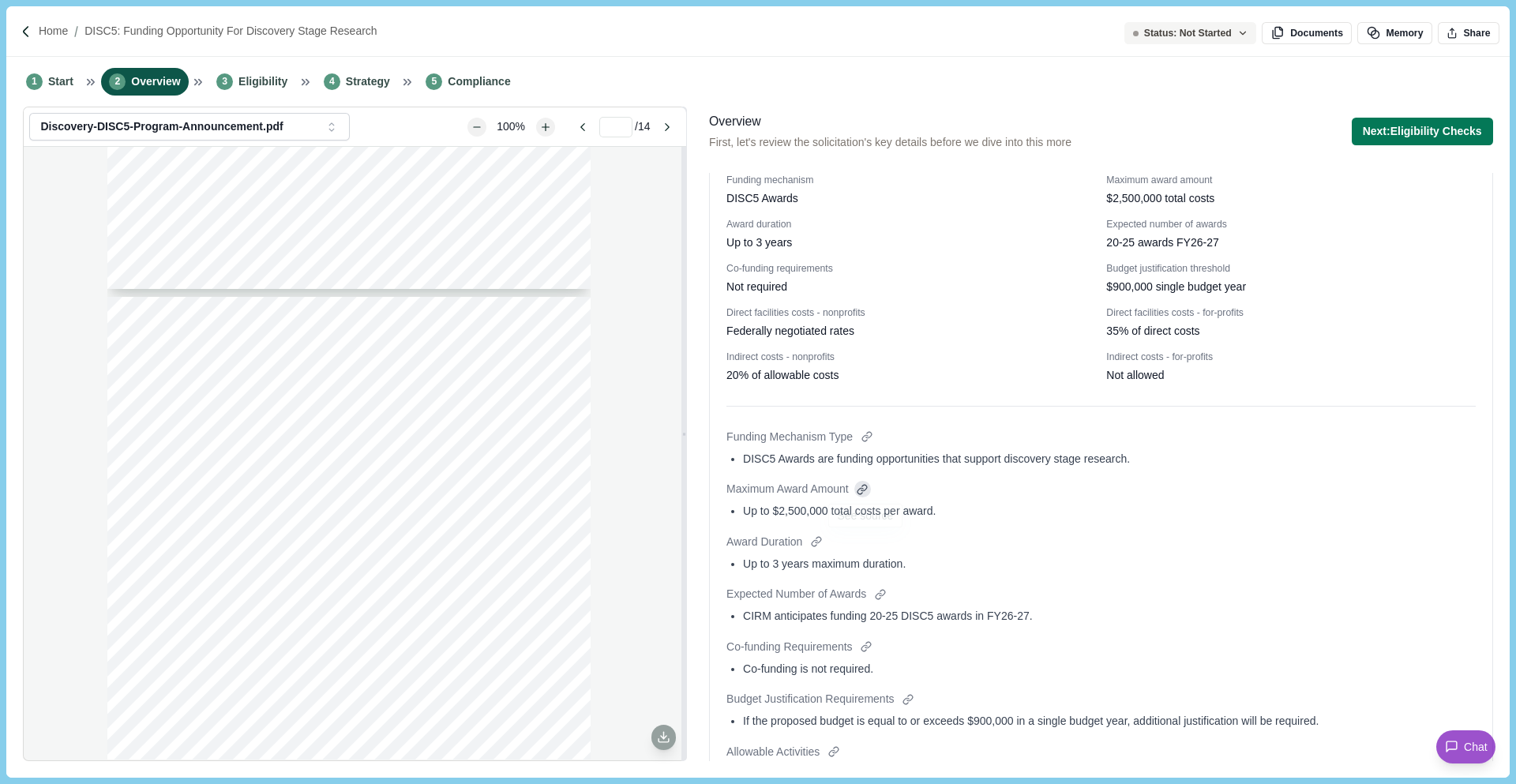
click at [868, 485] on div at bounding box center [862, 489] width 16 height 16
click at [868, 437] on div at bounding box center [866, 437] width 16 height 16
click at [790, 464] on div "DISC5 Awards are funding opportunities that support discovery stage research." at bounding box center [1109, 459] width 733 height 16
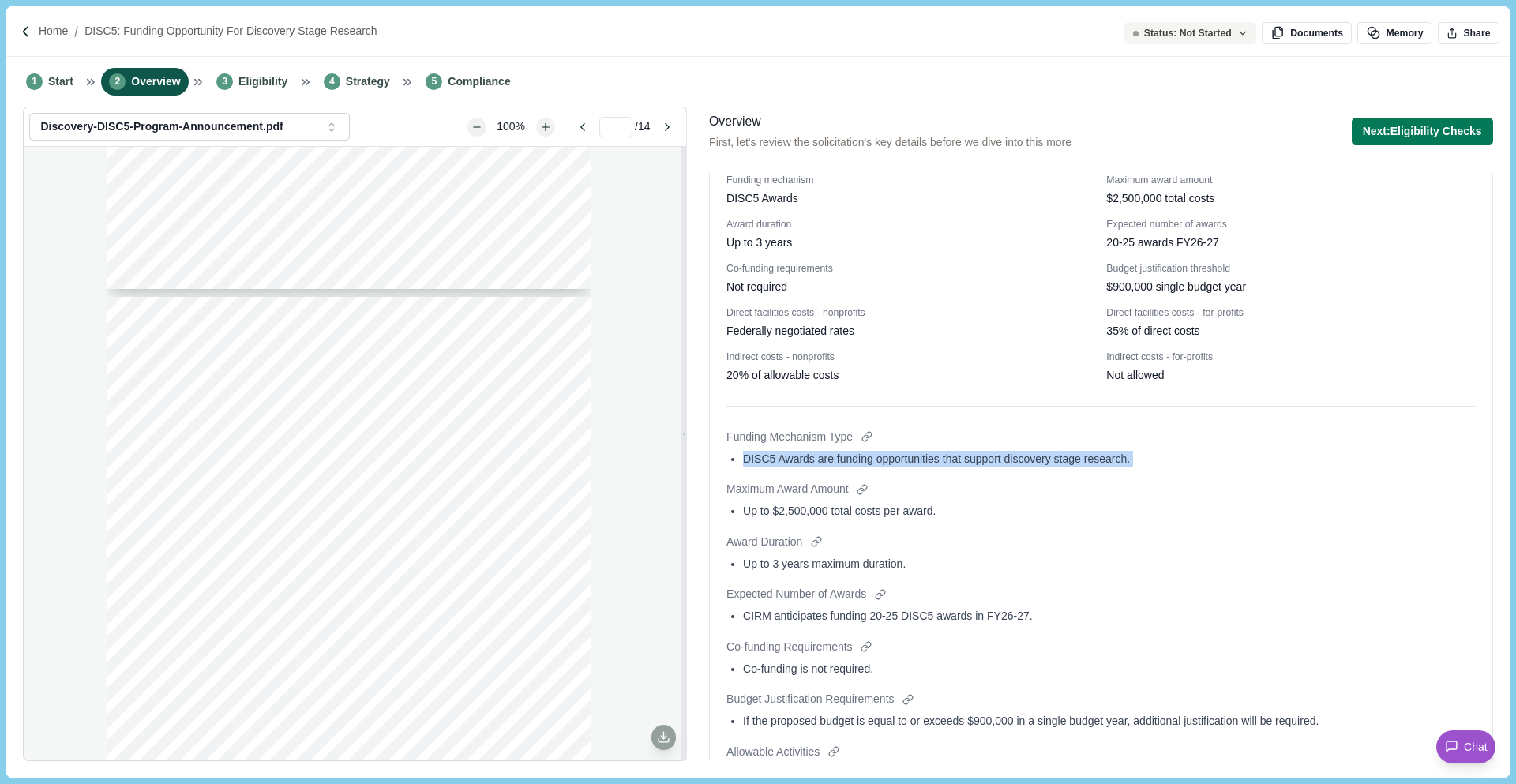
click at [790, 464] on div "DISC5 Awards are funding opportunities that support discovery stage research." at bounding box center [1109, 459] width 733 height 16
click at [1031, 468] on div "Funding Mechanism Type DISC5 Awards are funding opportunities that support disc…" at bounding box center [1101, 449] width 749 height 41
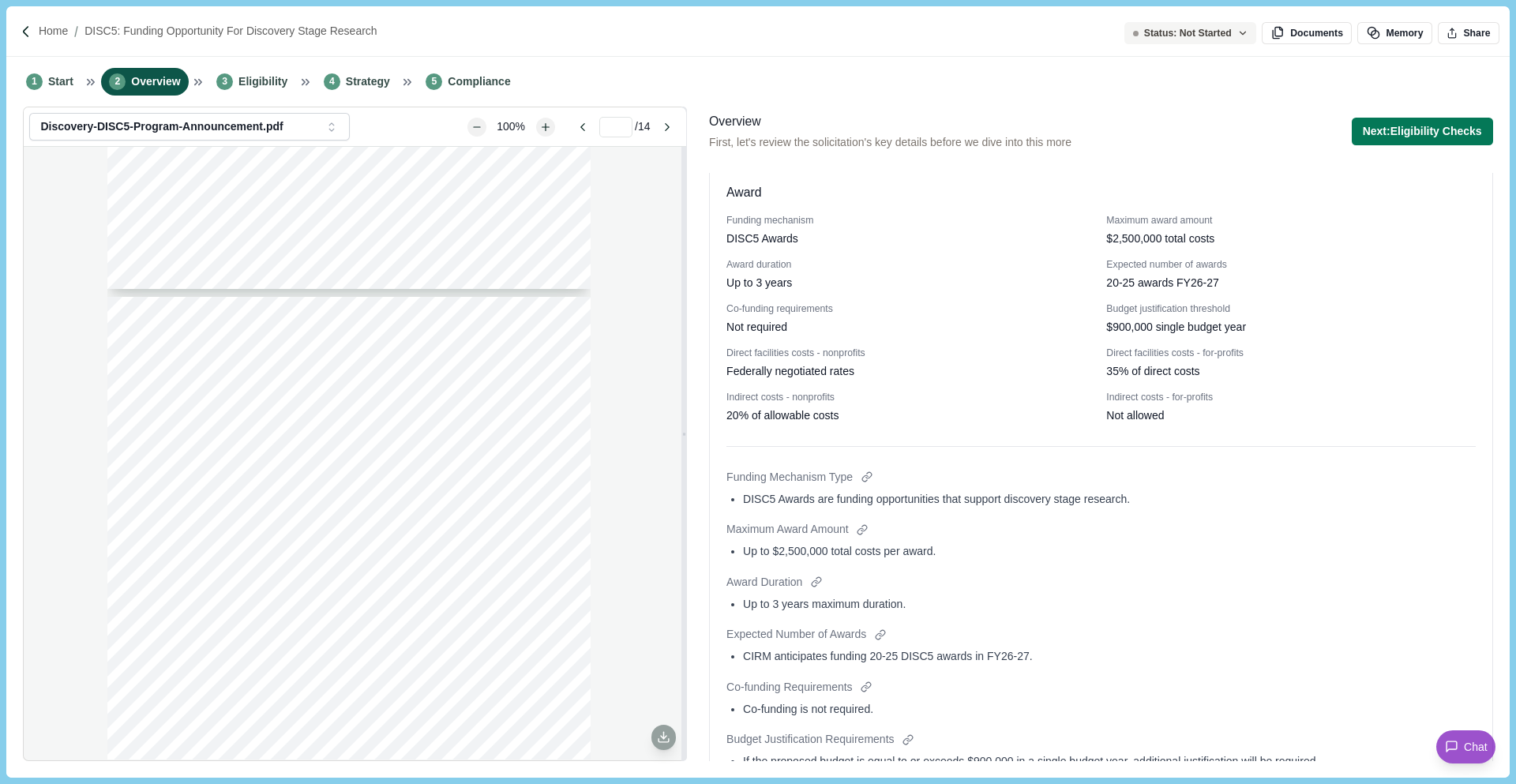
scroll to position [0, 0]
